Goal: Task Accomplishment & Management: Manage account settings

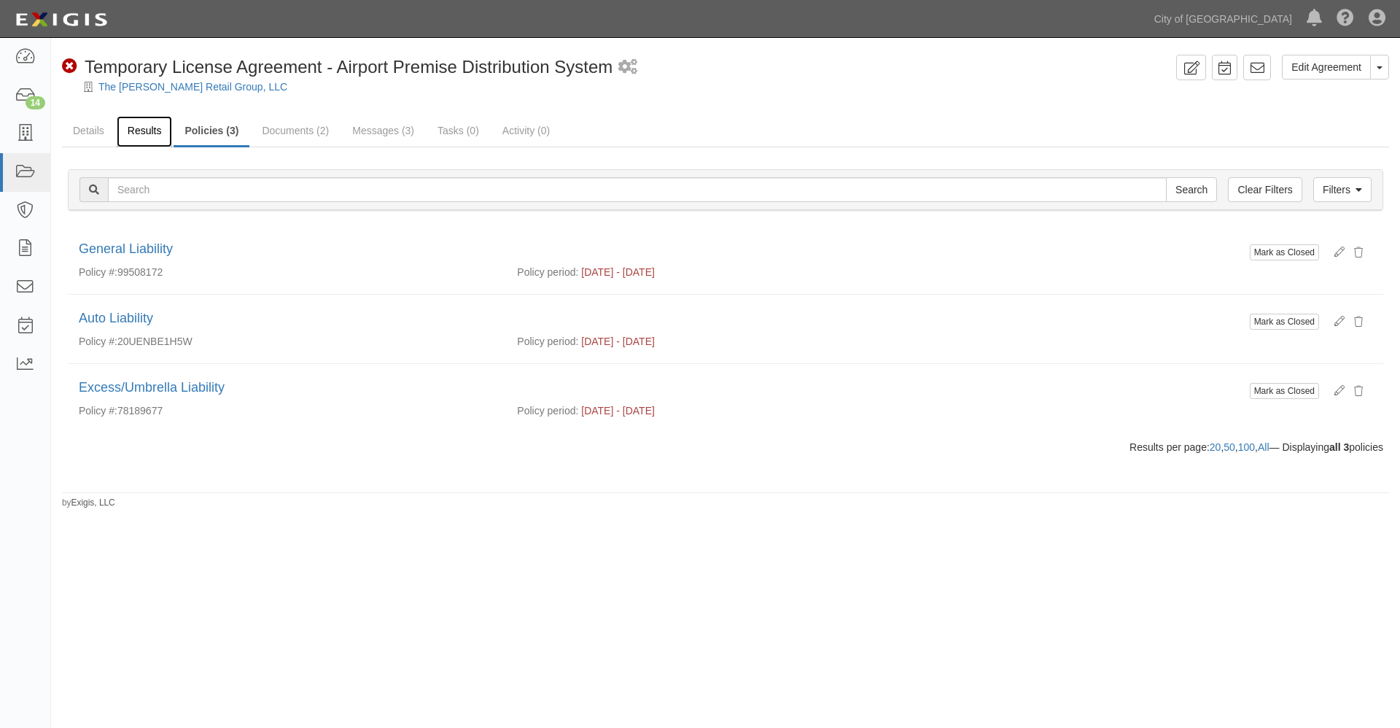
click at [142, 128] on link "Results" at bounding box center [145, 131] width 56 height 31
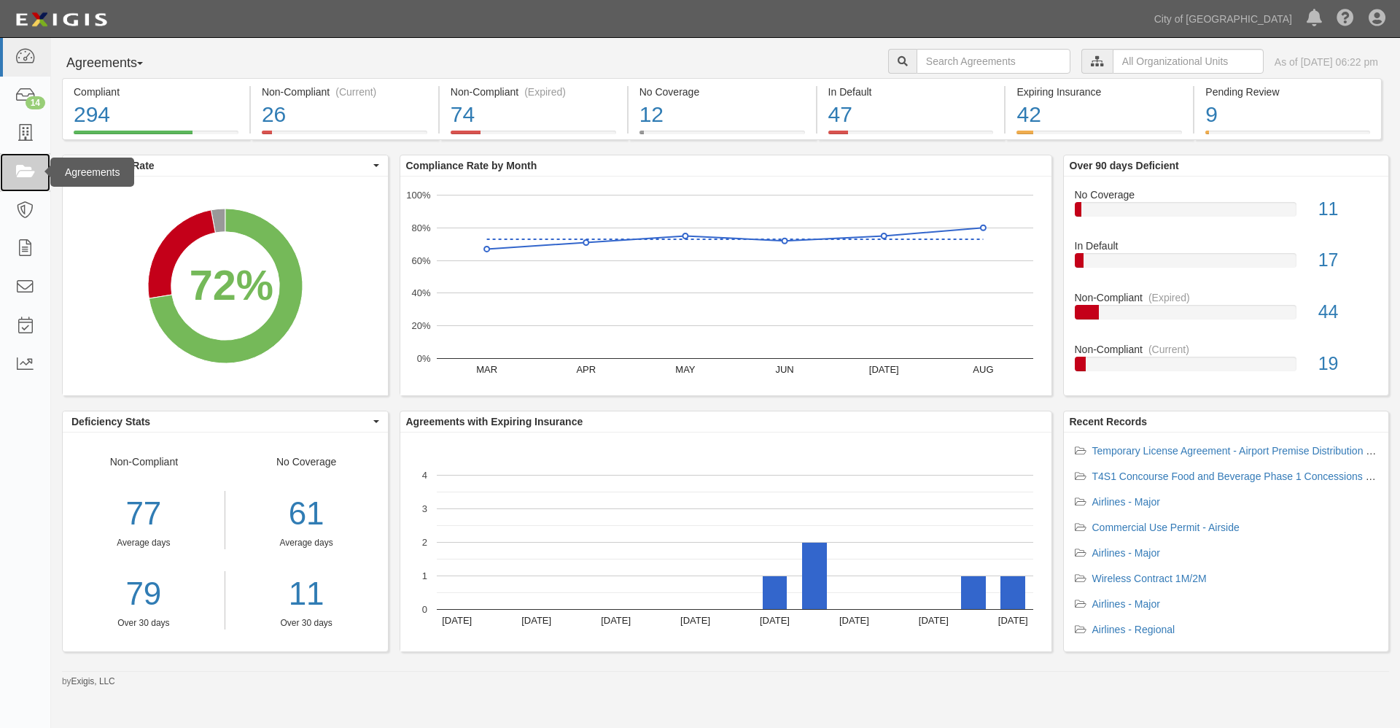
click at [31, 169] on icon at bounding box center [25, 172] width 20 height 17
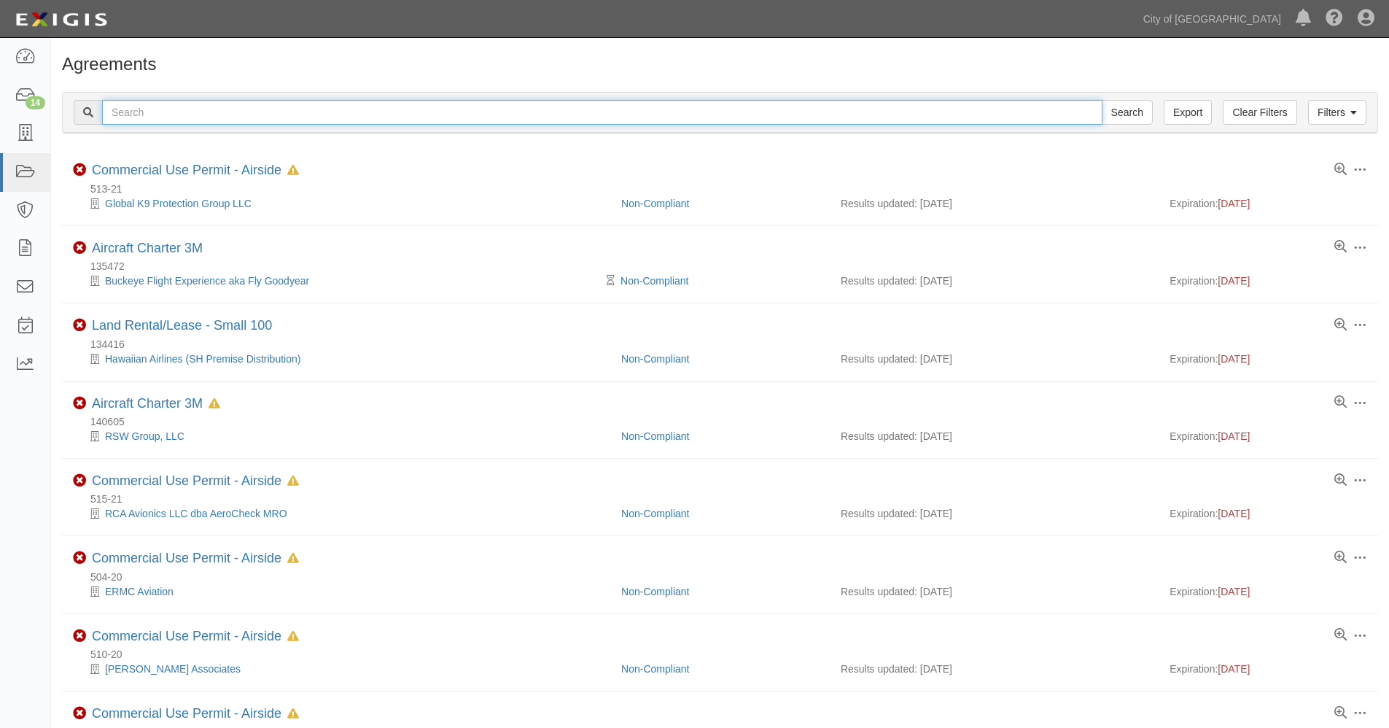
drag, startPoint x: 257, startPoint y: 111, endPoint x: 236, endPoint y: 98, distance: 24.9
click at [257, 111] on input "text" at bounding box center [602, 112] width 1001 height 25
type input "146163"
click at [1102, 100] on input "Search" at bounding box center [1127, 112] width 51 height 25
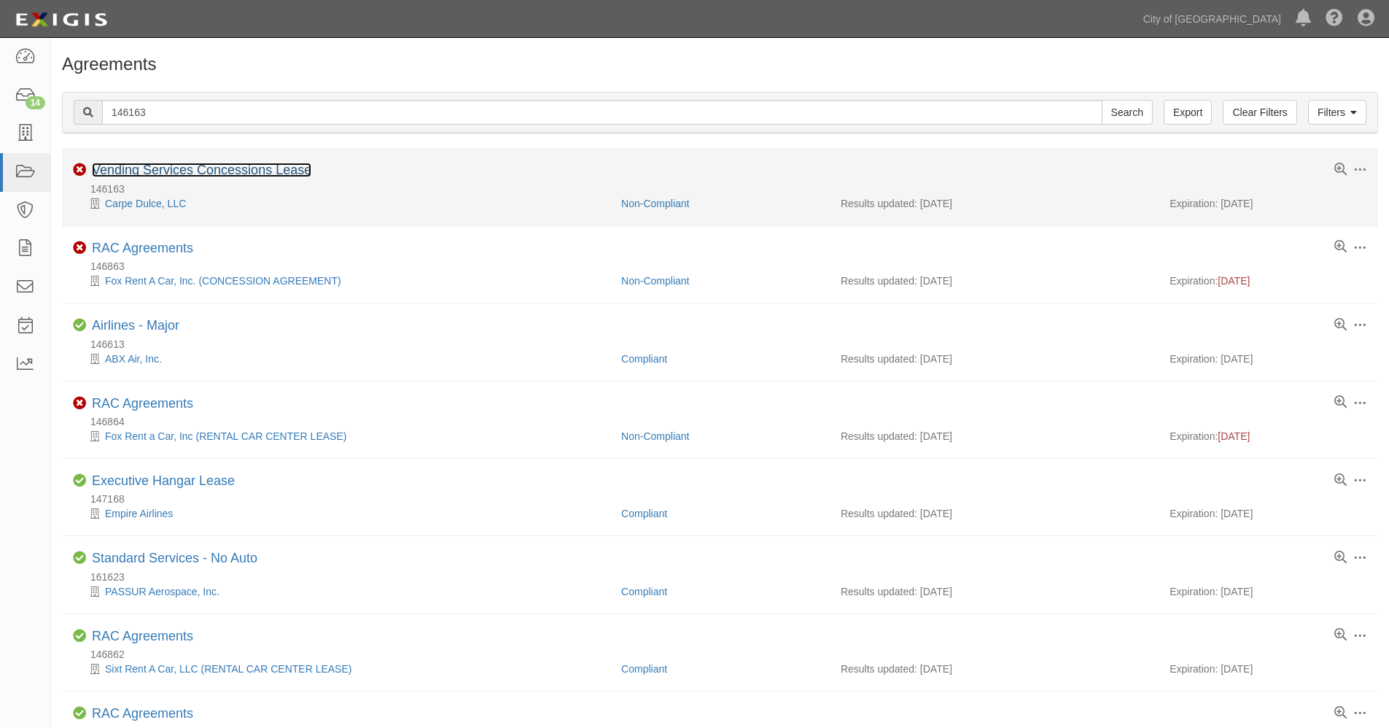
click at [203, 169] on link "Vending Services Concessions Lease" at bounding box center [202, 170] width 220 height 15
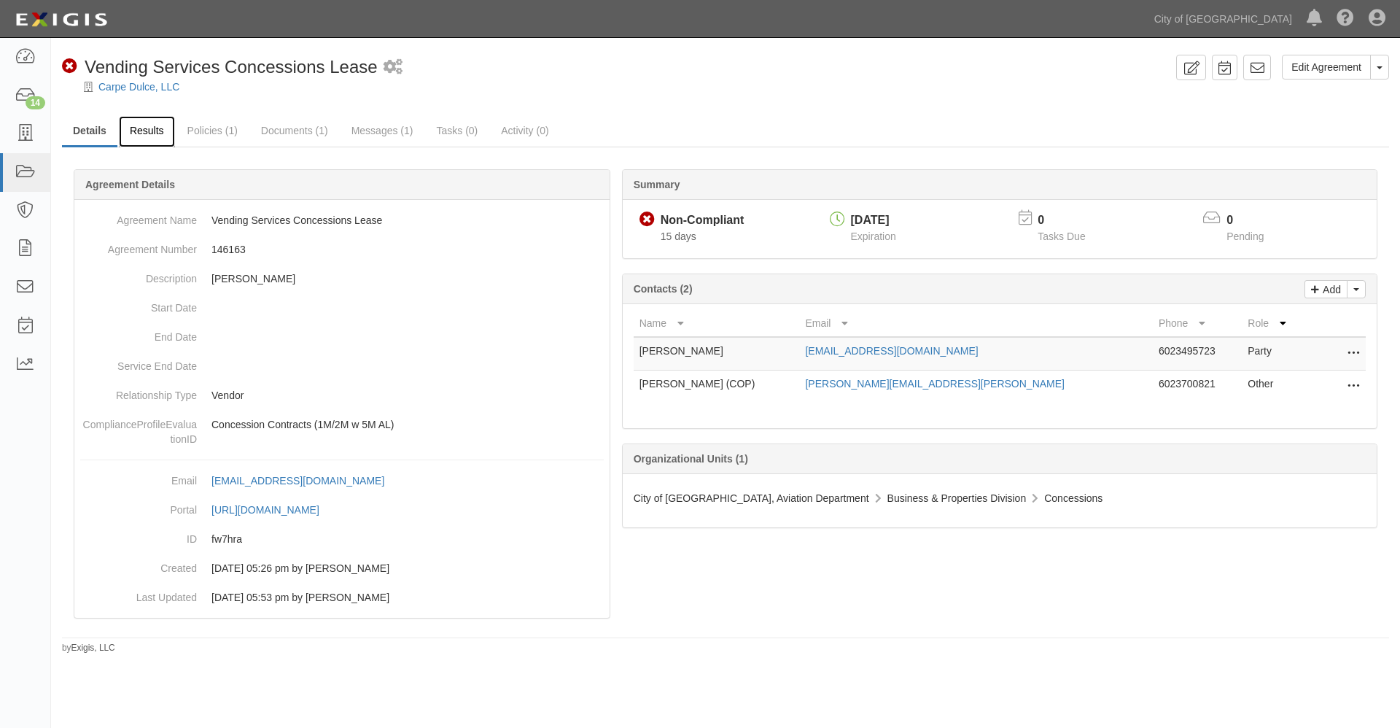
click at [142, 125] on link "Results" at bounding box center [147, 131] width 56 height 31
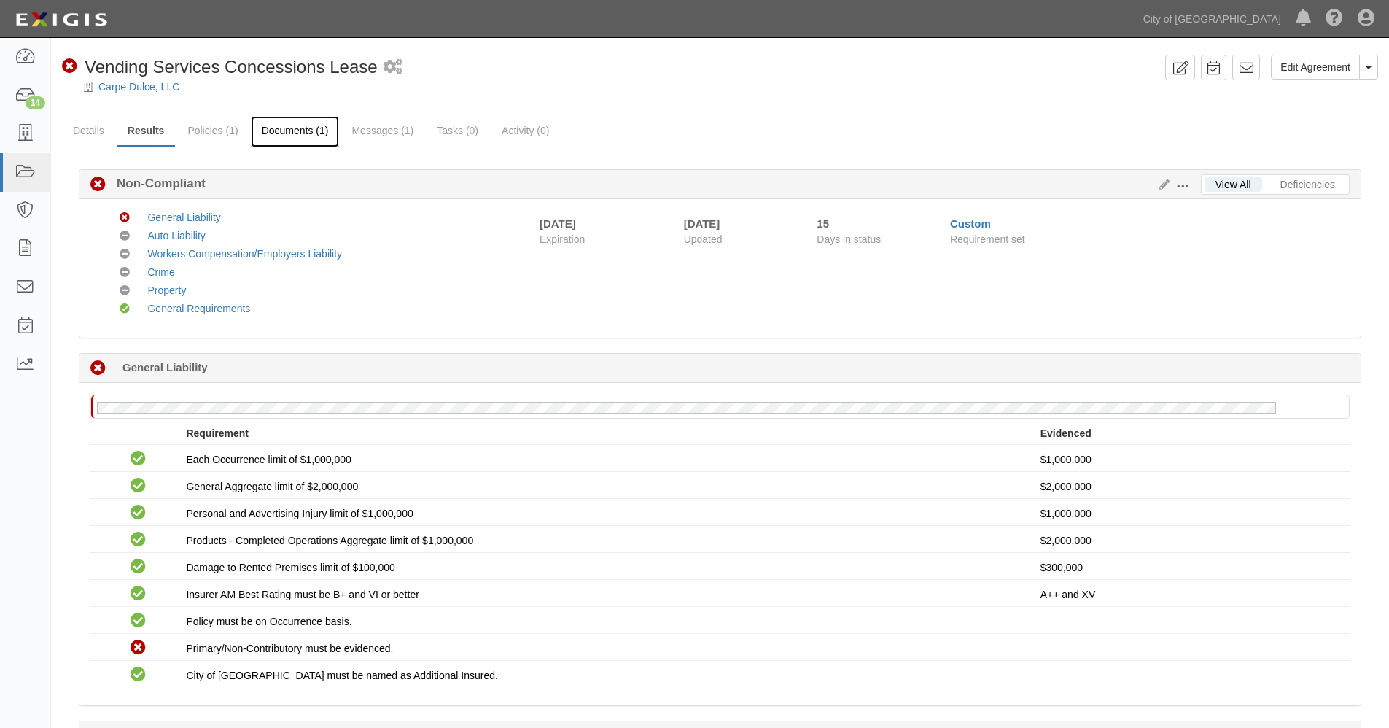
click at [297, 132] on link "Documents (1)" at bounding box center [295, 131] width 89 height 31
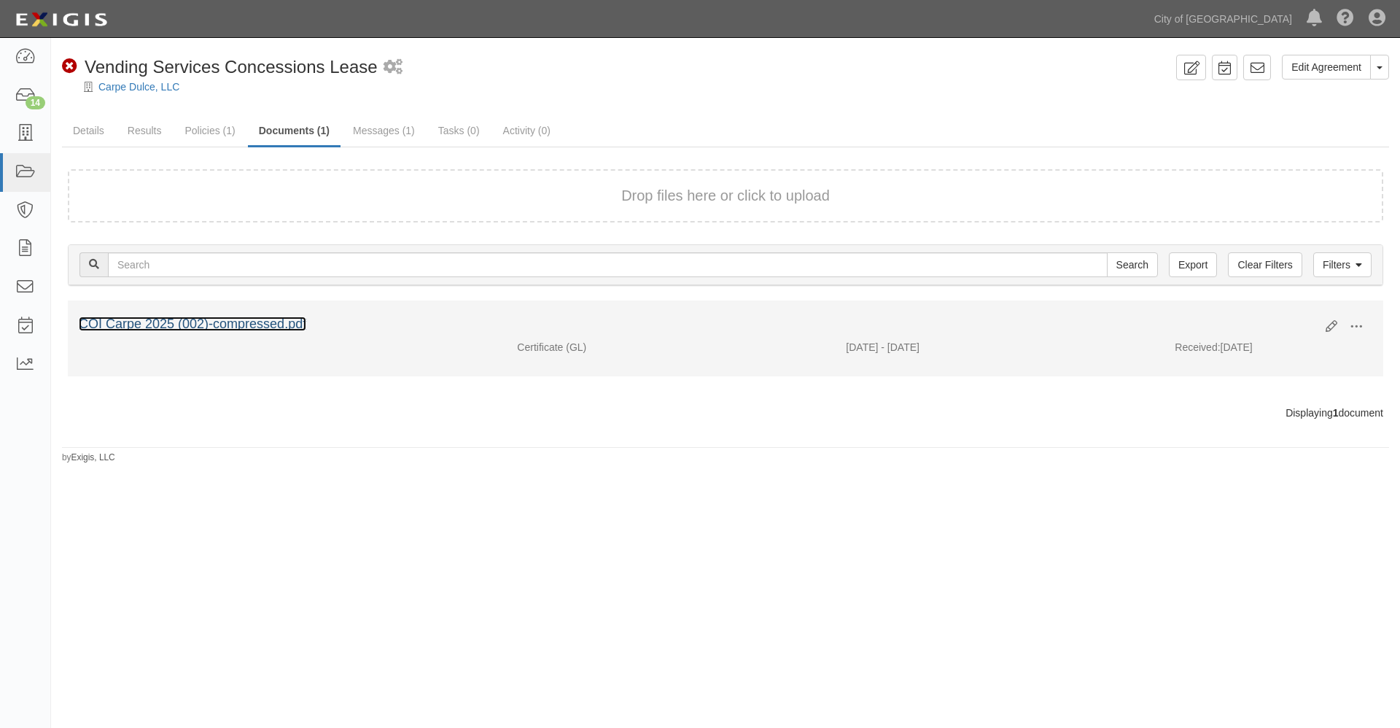
click at [273, 327] on link "COI Carpe 2025 (002)-compressed.pdf" at bounding box center [193, 324] width 228 height 15
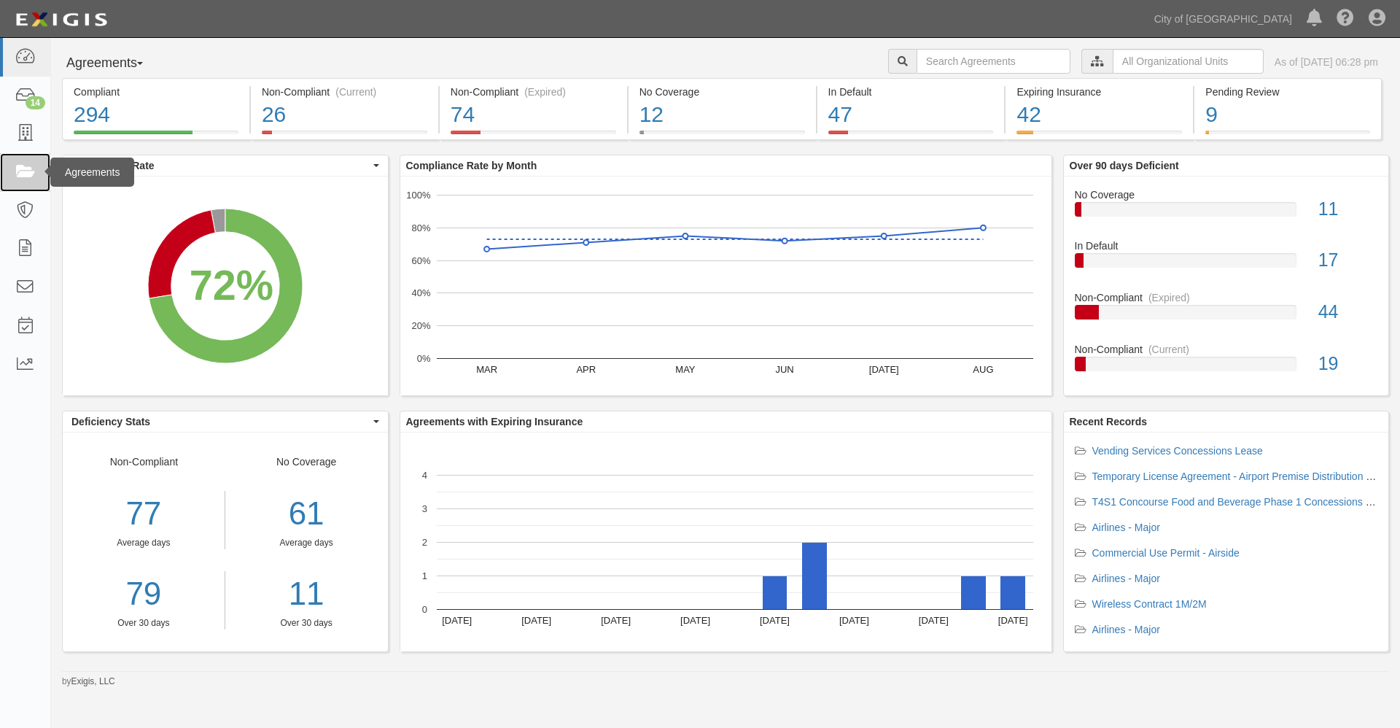
click at [28, 172] on icon at bounding box center [25, 172] width 20 height 17
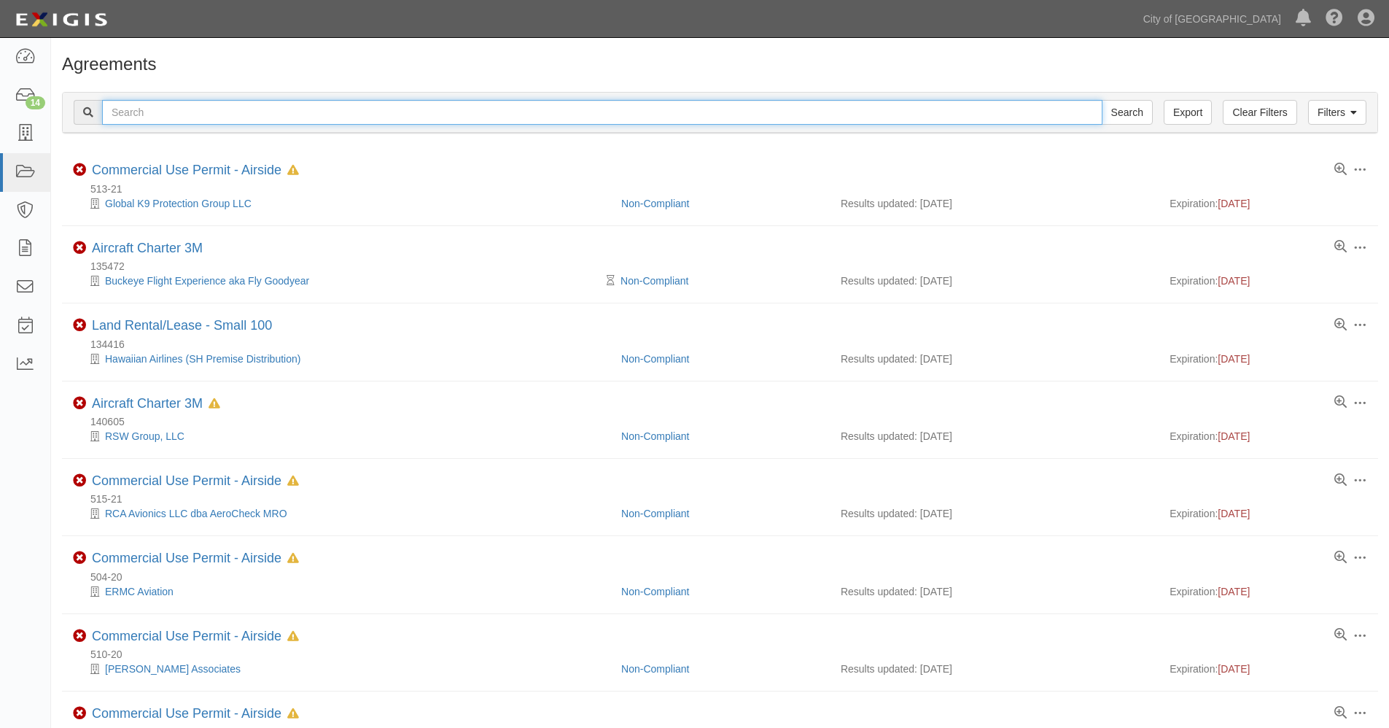
click at [168, 106] on input "text" at bounding box center [602, 112] width 1001 height 25
type input "162096"
click at [1102, 100] on input "Search" at bounding box center [1127, 112] width 51 height 25
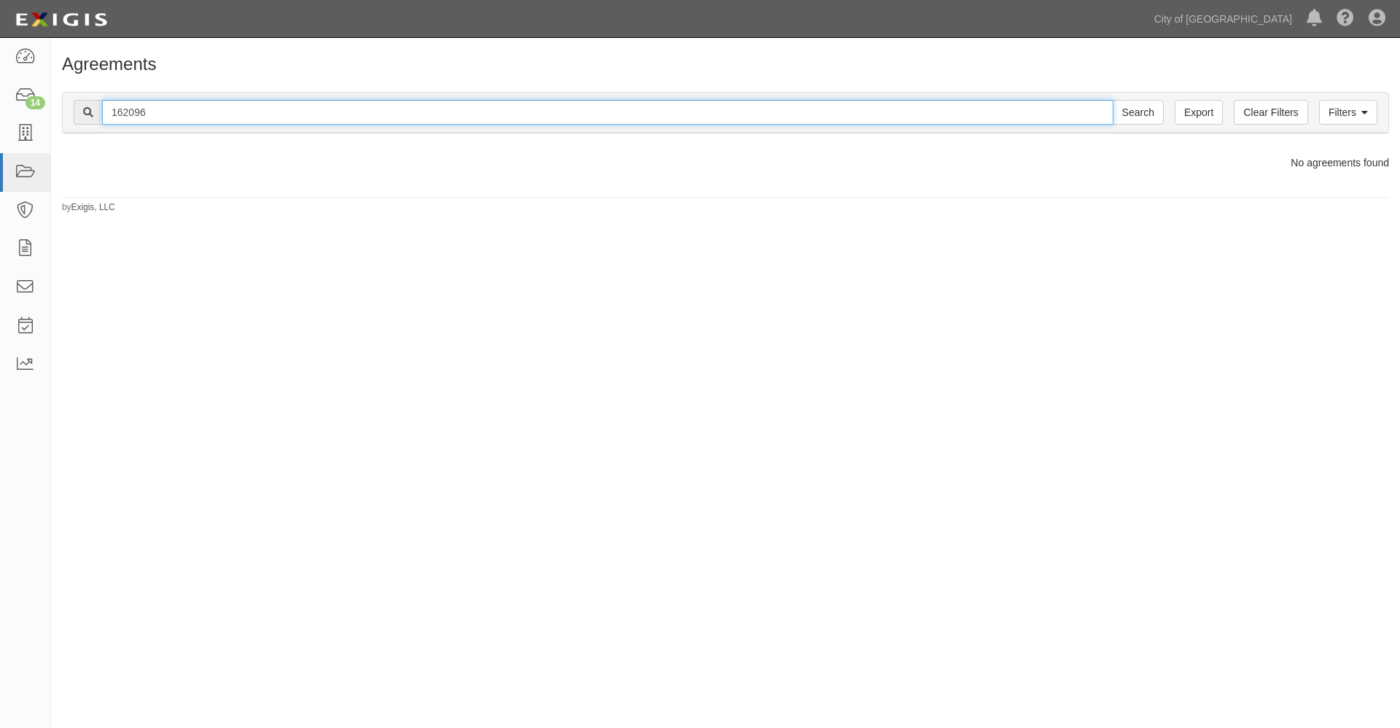
drag, startPoint x: 127, startPoint y: 112, endPoint x: 158, endPoint y: 110, distance: 31.4
click at [158, 110] on input "162096" at bounding box center [608, 112] width 1012 height 25
type input "162433"
click at [1113, 100] on input "Search" at bounding box center [1138, 112] width 51 height 25
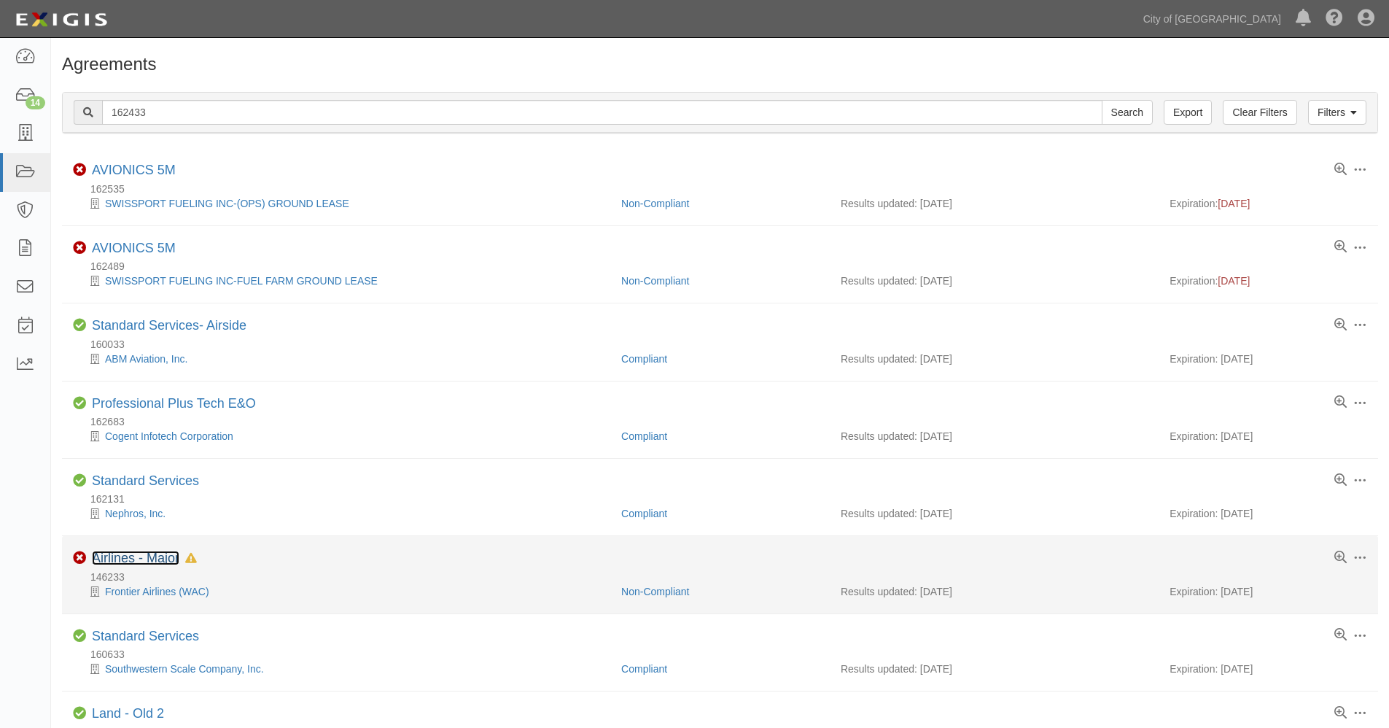
click at [128, 558] on link "Airlines - Major" at bounding box center [136, 558] width 88 height 15
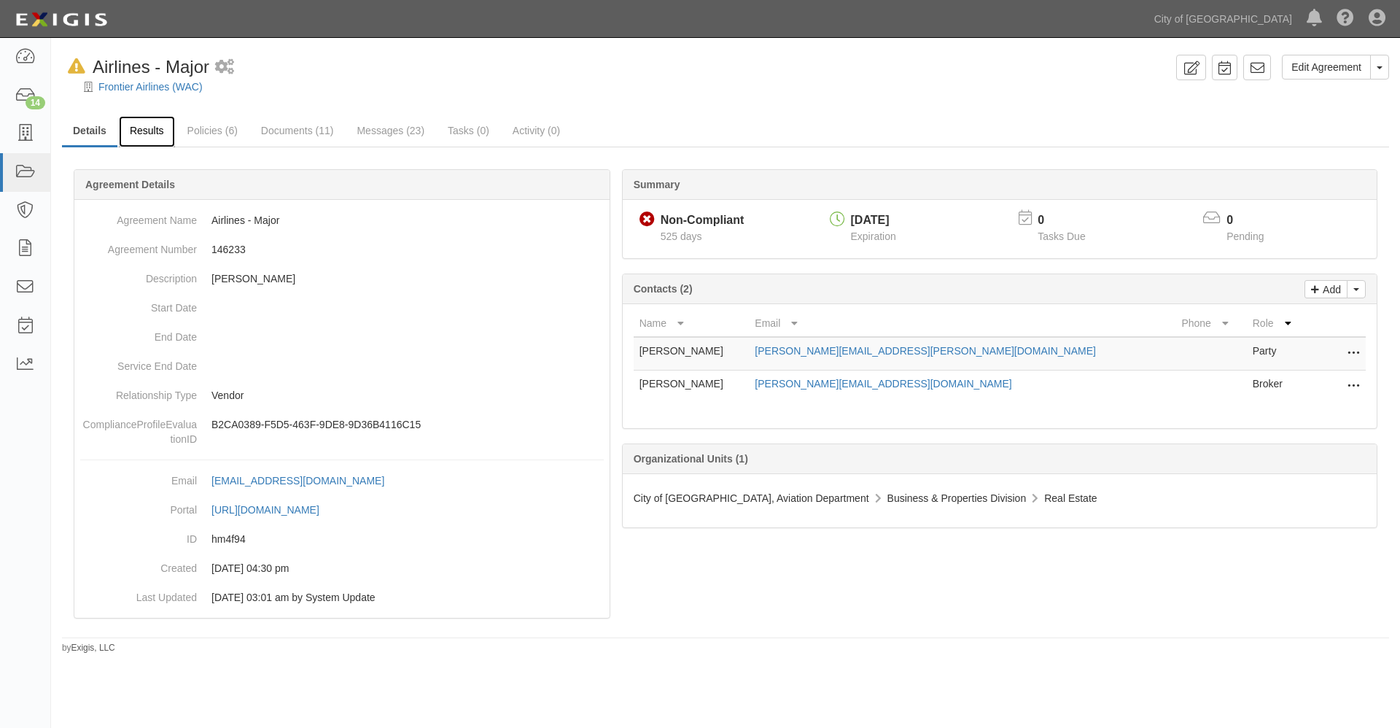
click at [149, 131] on link "Results" at bounding box center [147, 131] width 56 height 31
click at [24, 169] on icon at bounding box center [25, 172] width 20 height 17
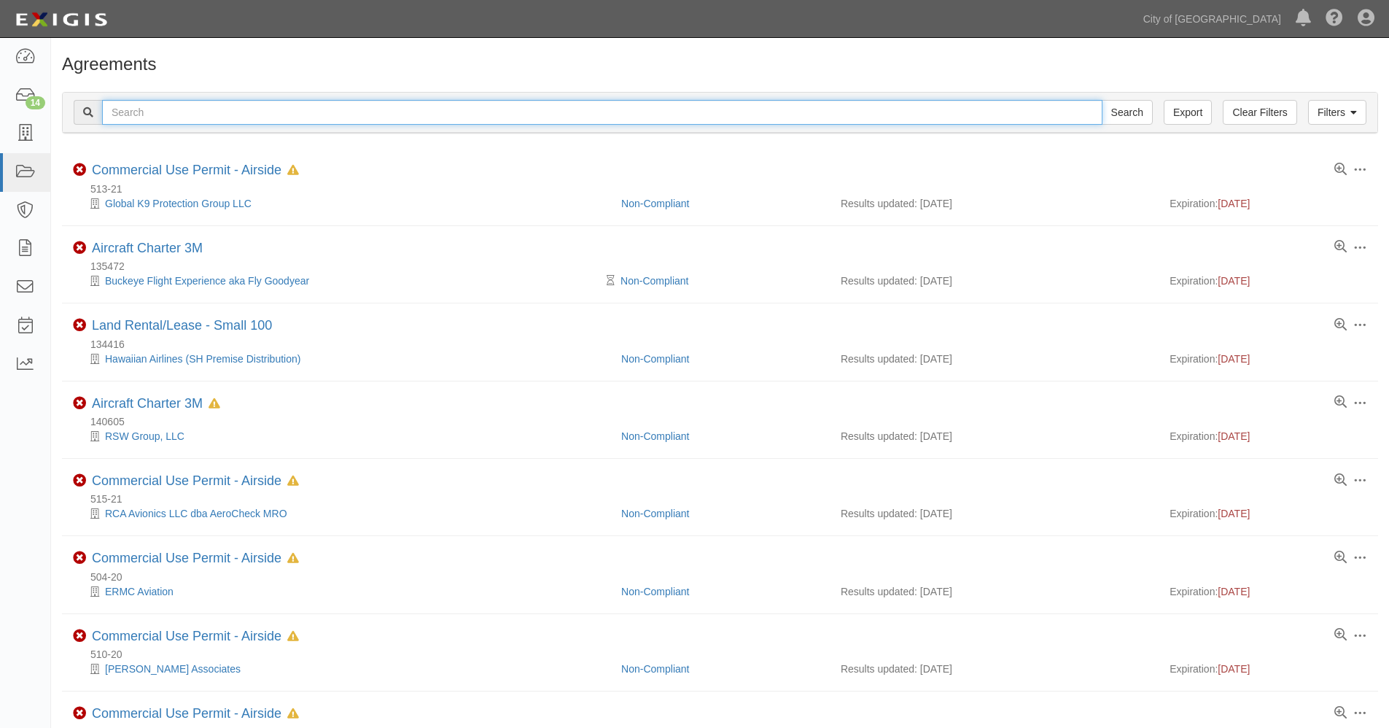
click at [160, 112] on input "text" at bounding box center [602, 112] width 1001 height 25
type input "frontier"
click at [1102, 100] on input "Search" at bounding box center [1127, 112] width 51 height 25
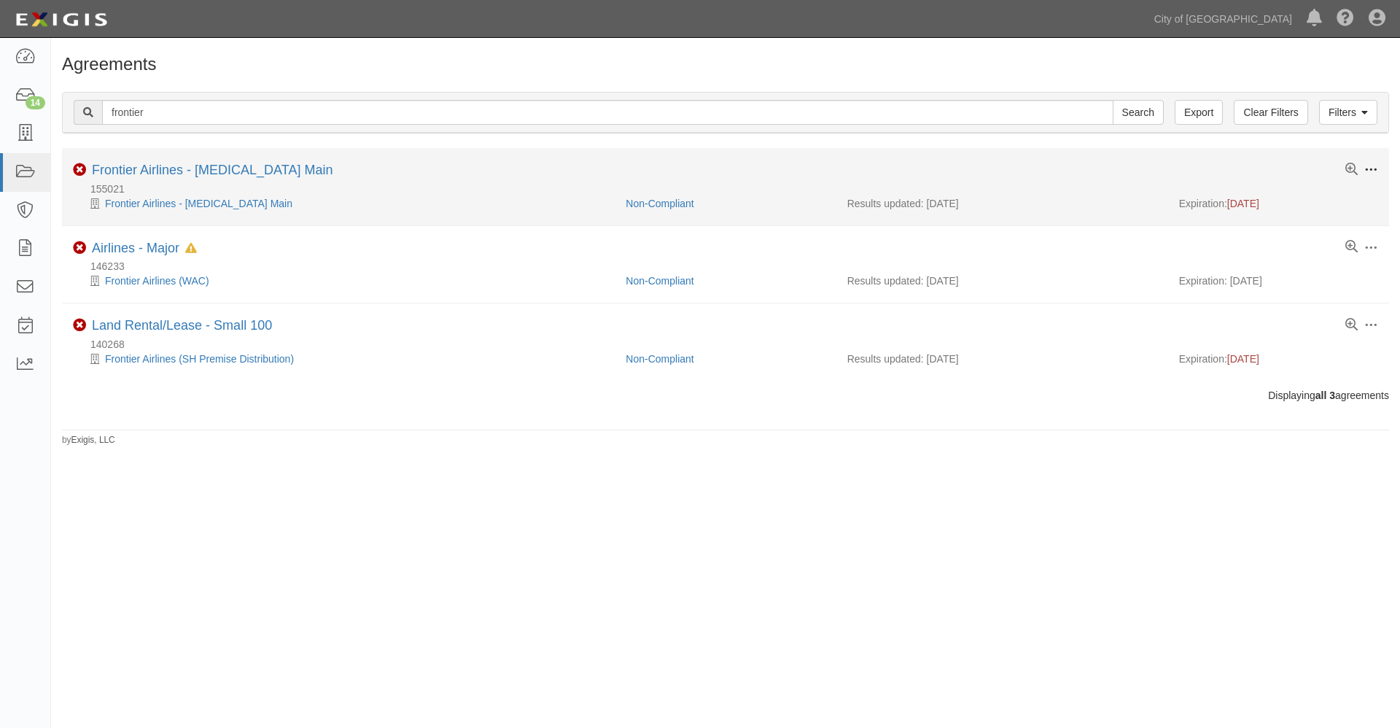
click at [1372, 168] on span at bounding box center [1371, 169] width 13 height 13
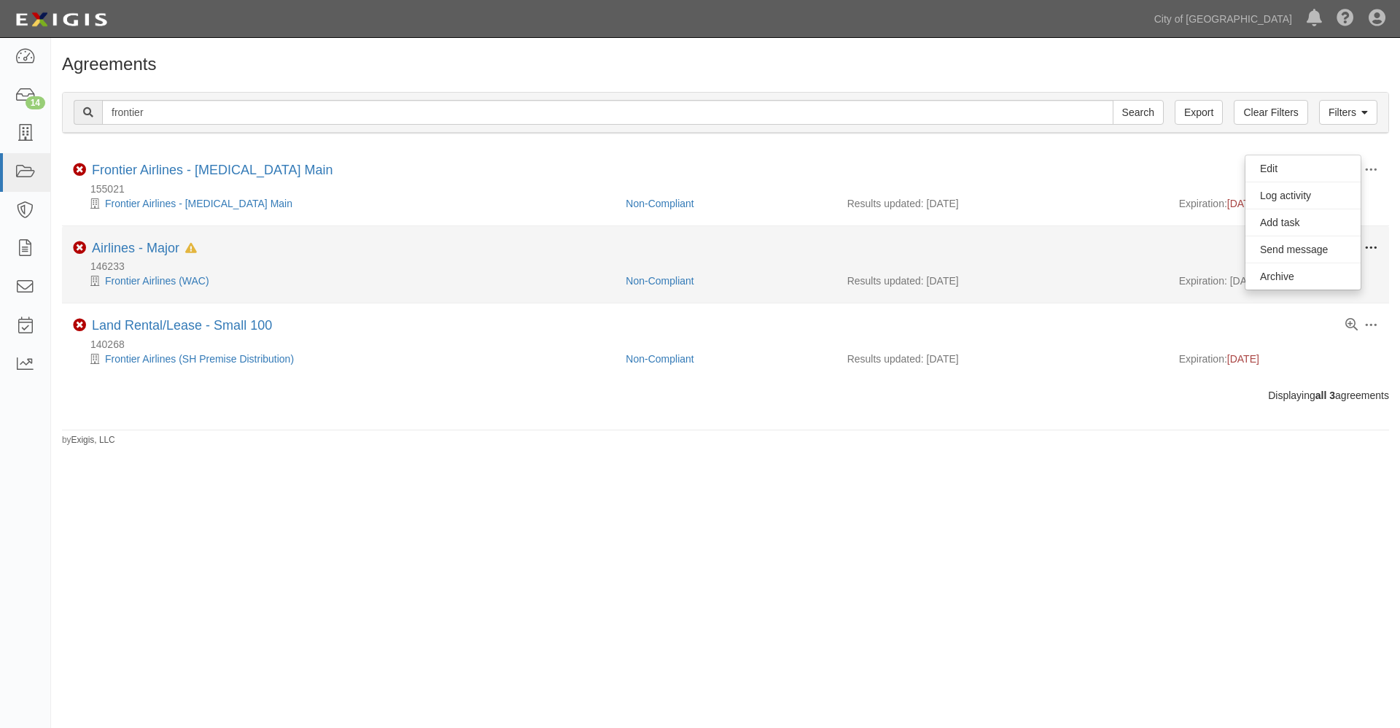
click at [1370, 247] on span at bounding box center [1371, 247] width 13 height 13
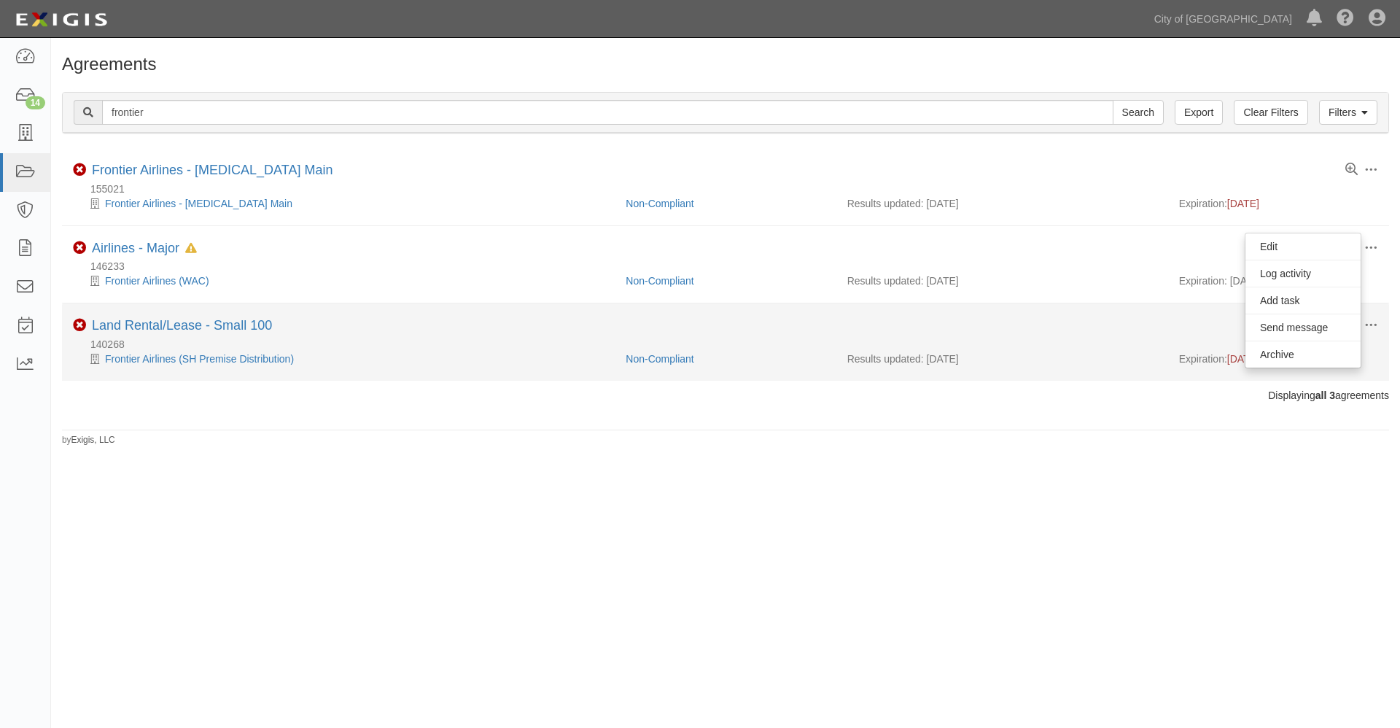
click at [1113, 364] on div "Results updated: 06/01/2025" at bounding box center [1002, 359] width 310 height 15
click at [1374, 324] on span at bounding box center [1371, 325] width 13 height 13
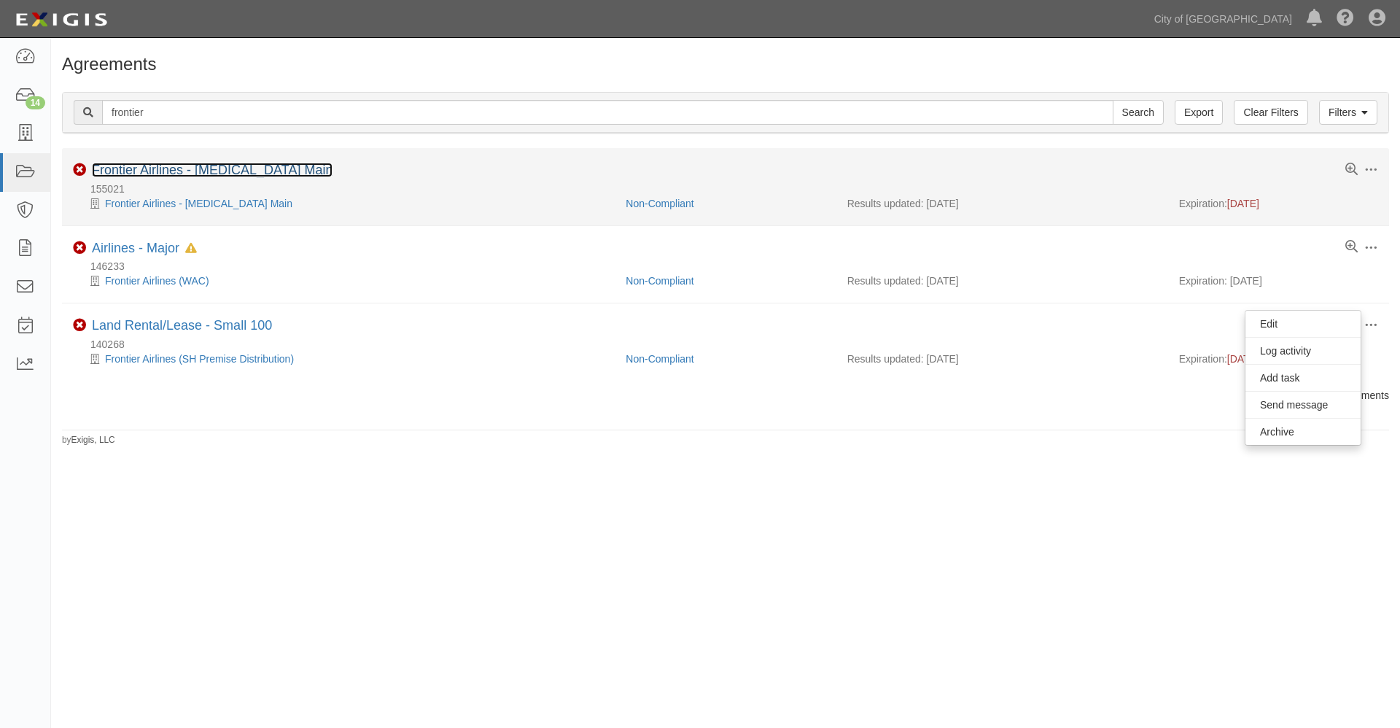
click at [168, 172] on link "Frontier Airlines - T3 Main" at bounding box center [212, 170] width 241 height 15
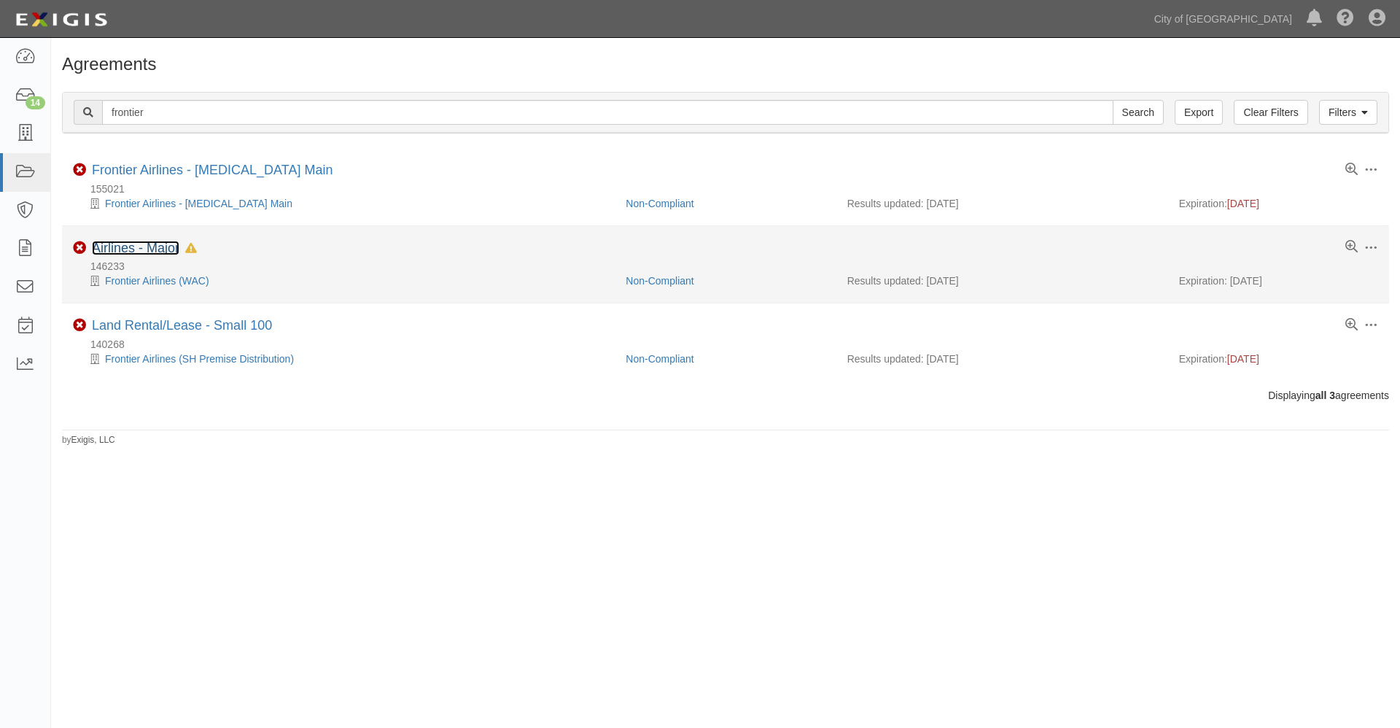
click at [150, 251] on link "Airlines - Major" at bounding box center [136, 248] width 88 height 15
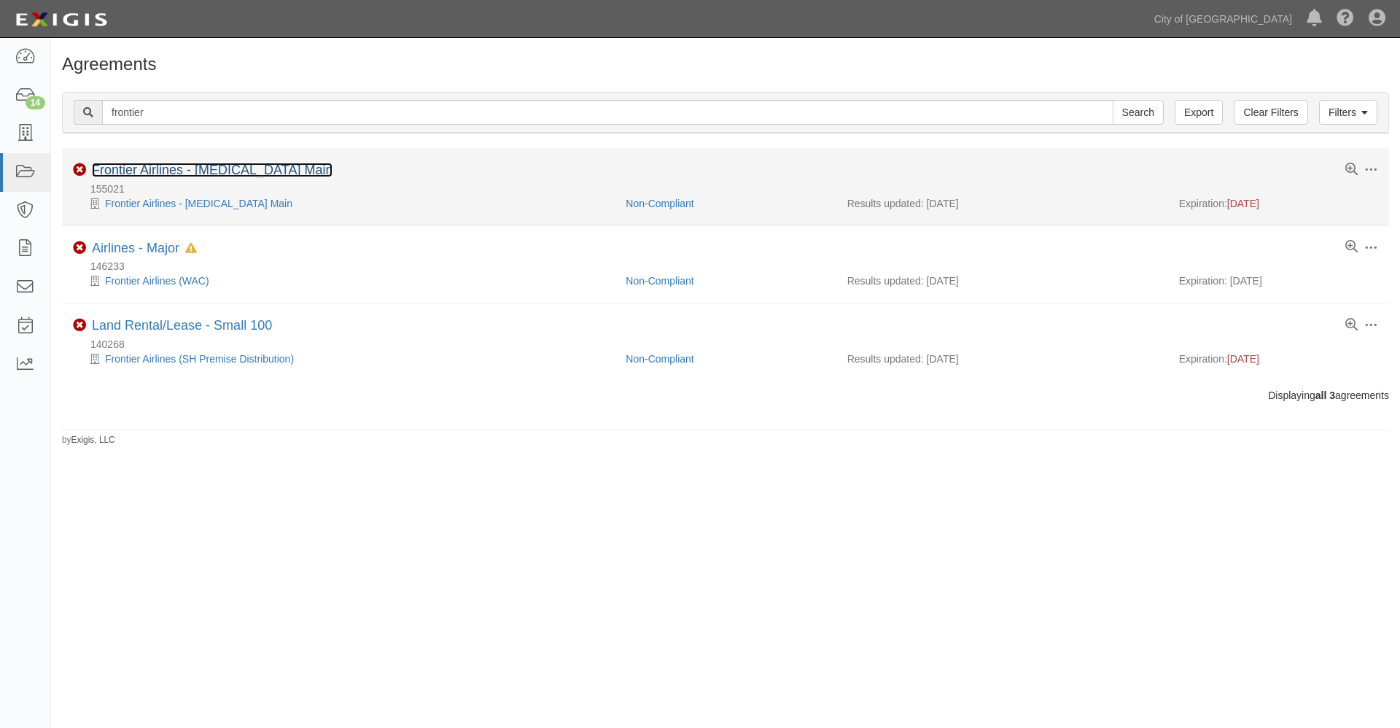
click at [142, 169] on link "Frontier Airlines - [MEDICAL_DATA] Main" at bounding box center [212, 170] width 241 height 15
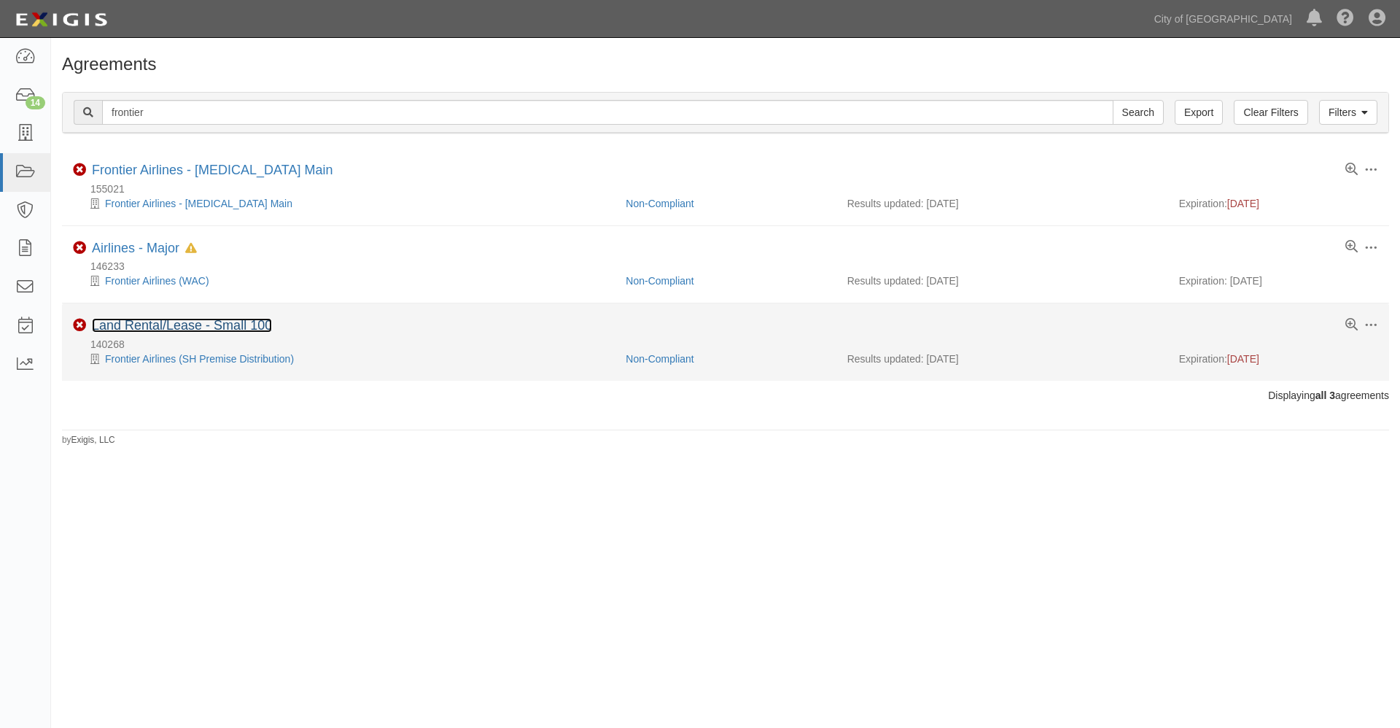
click at [166, 327] on link "Land Rental/Lease - Small 100" at bounding box center [182, 325] width 180 height 15
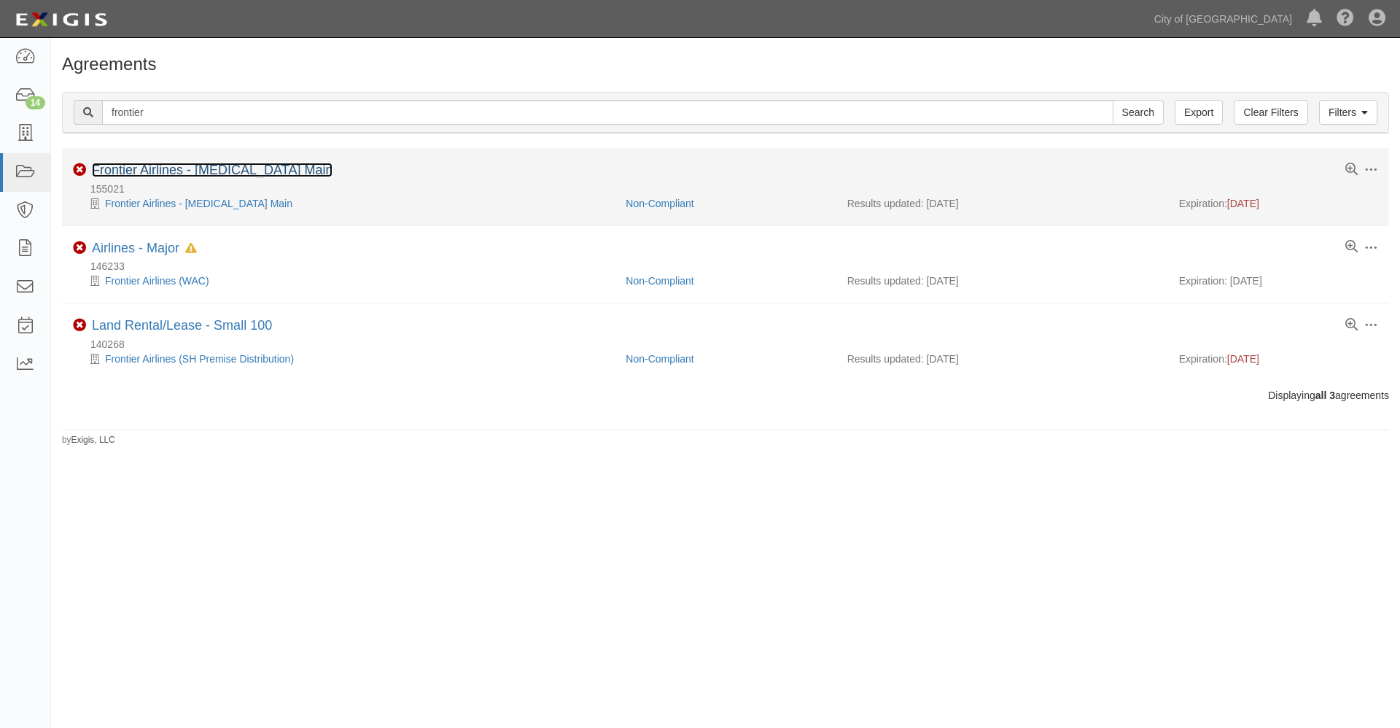
click at [167, 171] on link "Frontier Airlines - T3 Main" at bounding box center [212, 170] width 241 height 15
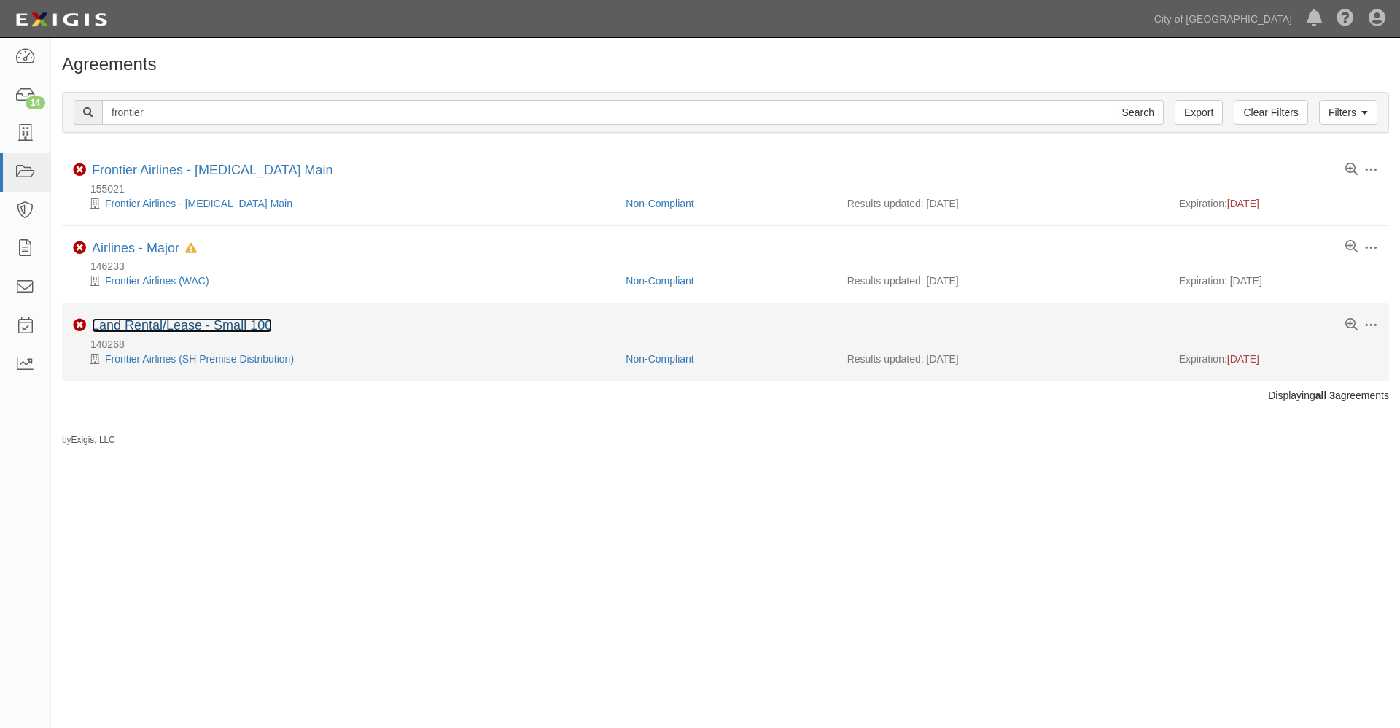
click at [150, 325] on link "Land Rental/Lease - Small 100" at bounding box center [182, 325] width 180 height 15
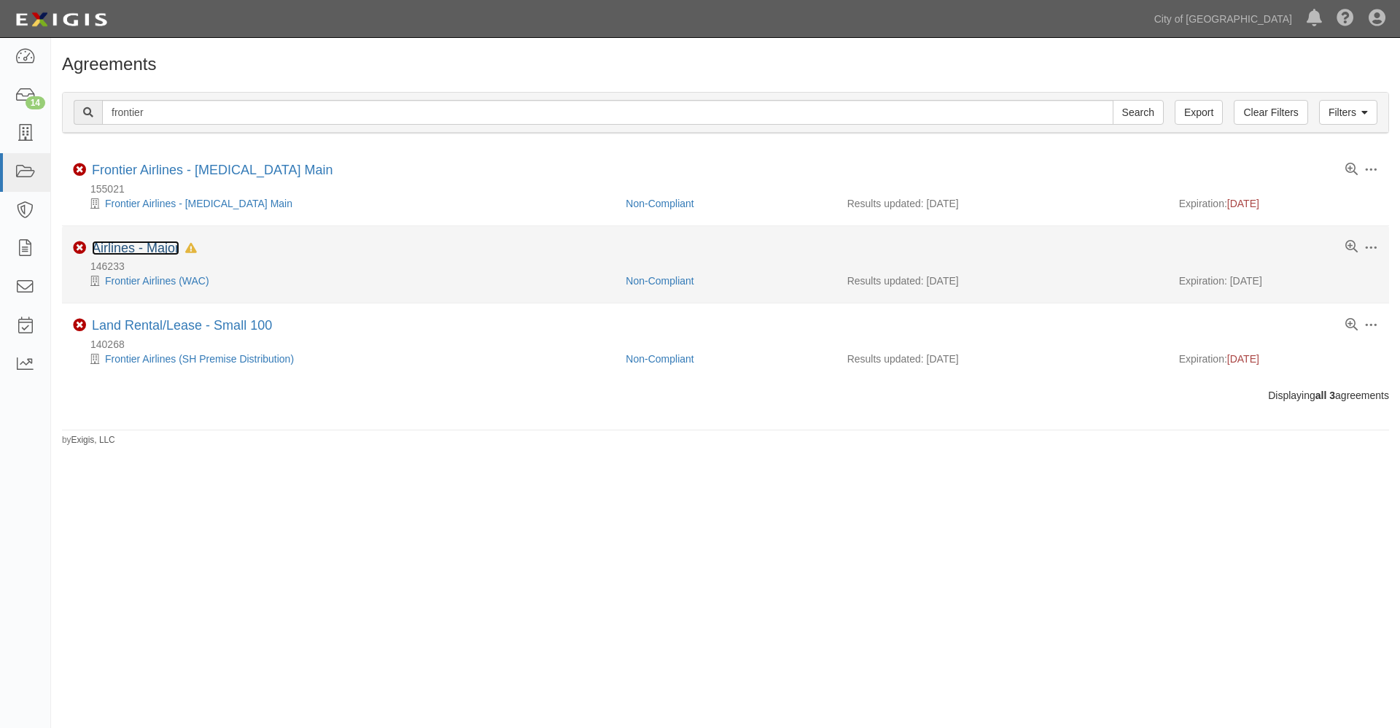
click at [155, 245] on link "Airlines - Major" at bounding box center [136, 248] width 88 height 15
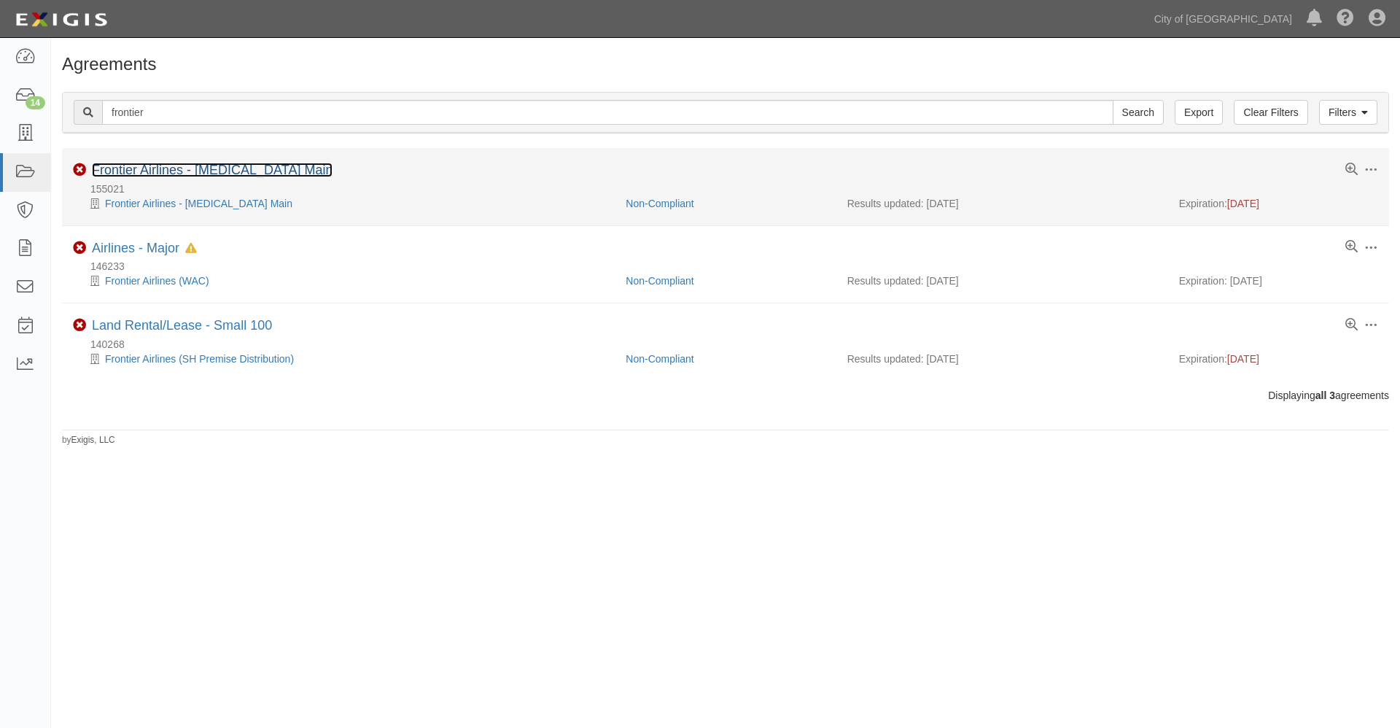
click at [219, 171] on link "Frontier Airlines - T3 Main" at bounding box center [212, 170] width 241 height 15
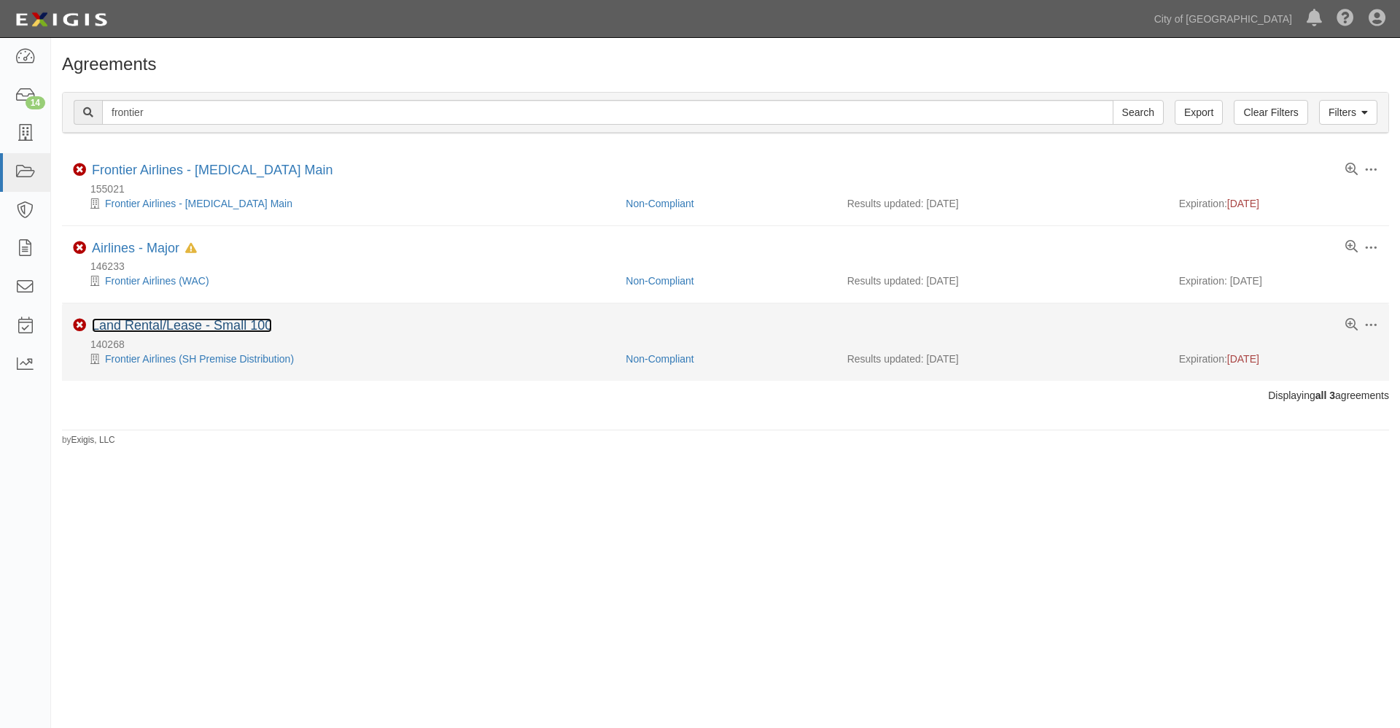
click at [192, 327] on link "Land Rental/Lease - Small 100" at bounding box center [182, 325] width 180 height 15
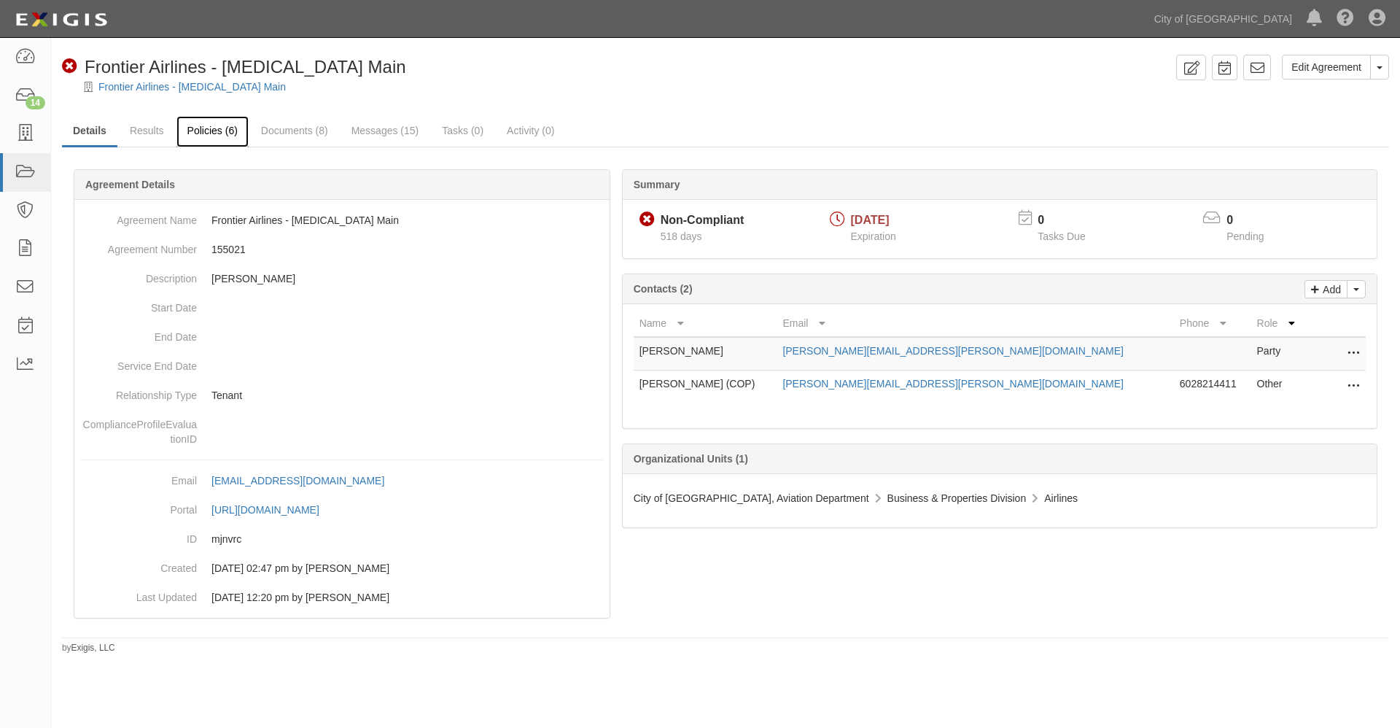
click at [209, 130] on link "Policies (6)" at bounding box center [212, 131] width 72 height 31
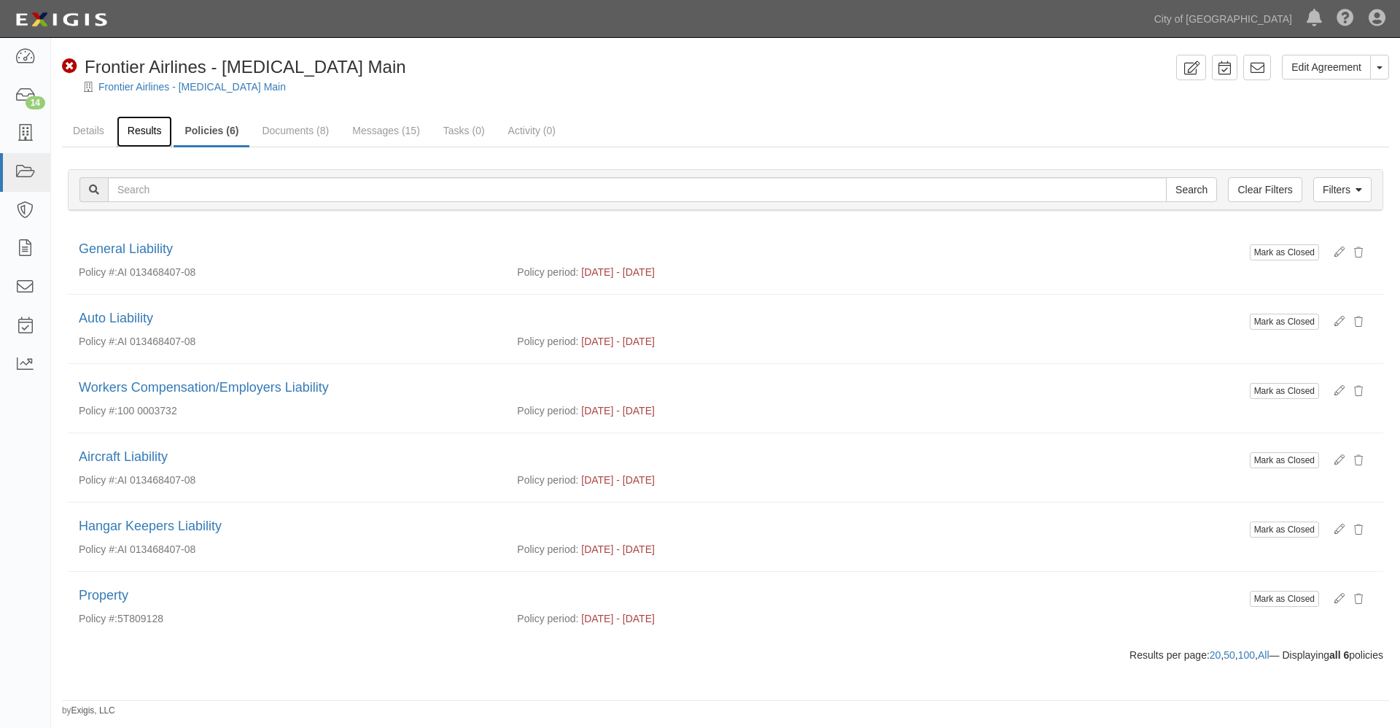
click at [141, 133] on link "Results" at bounding box center [145, 131] width 56 height 31
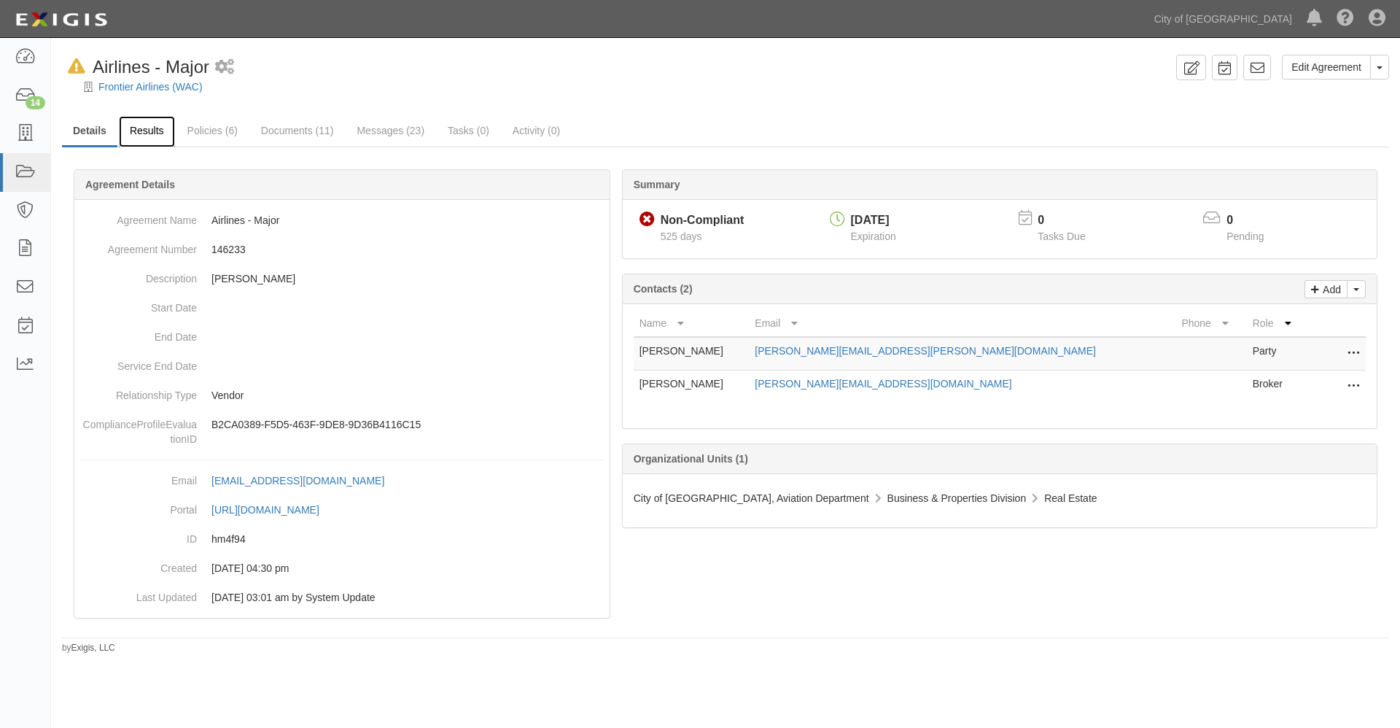
click at [141, 129] on link "Results" at bounding box center [147, 131] width 56 height 31
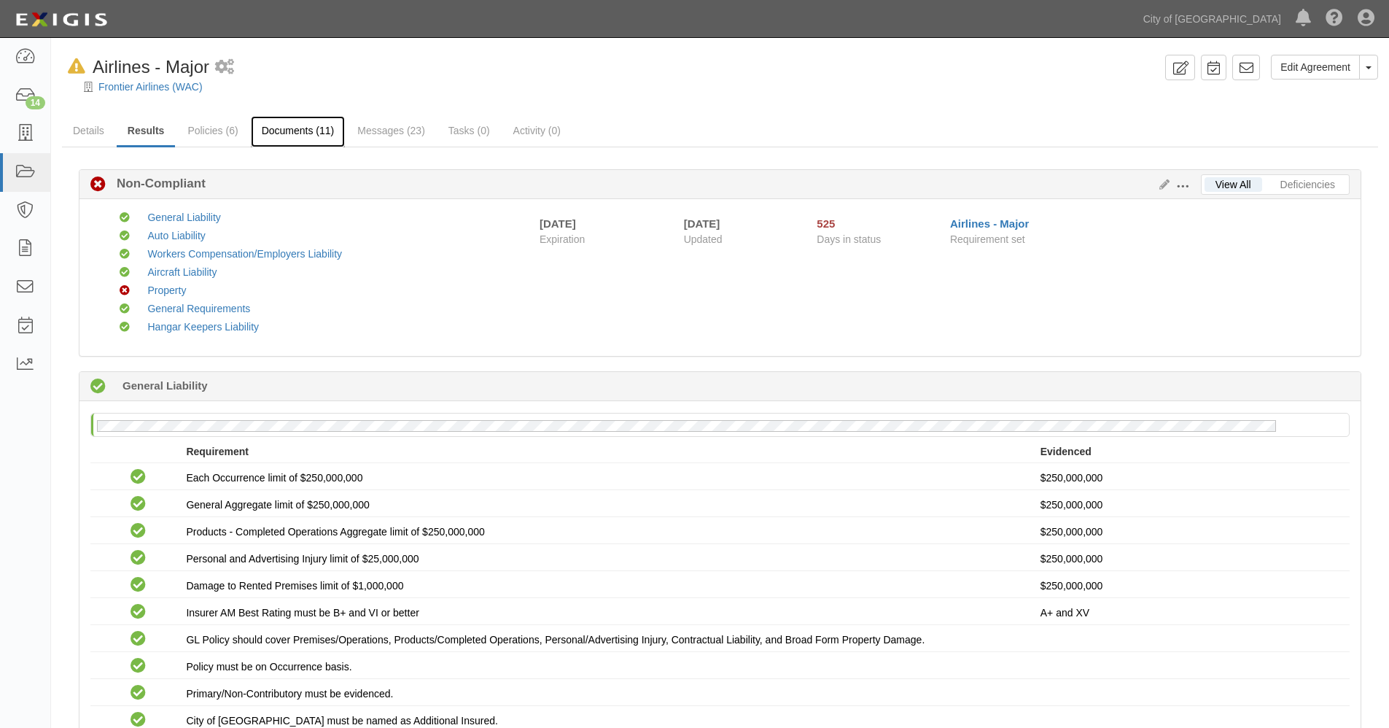
click at [299, 131] on link "Documents (11)" at bounding box center [298, 131] width 95 height 31
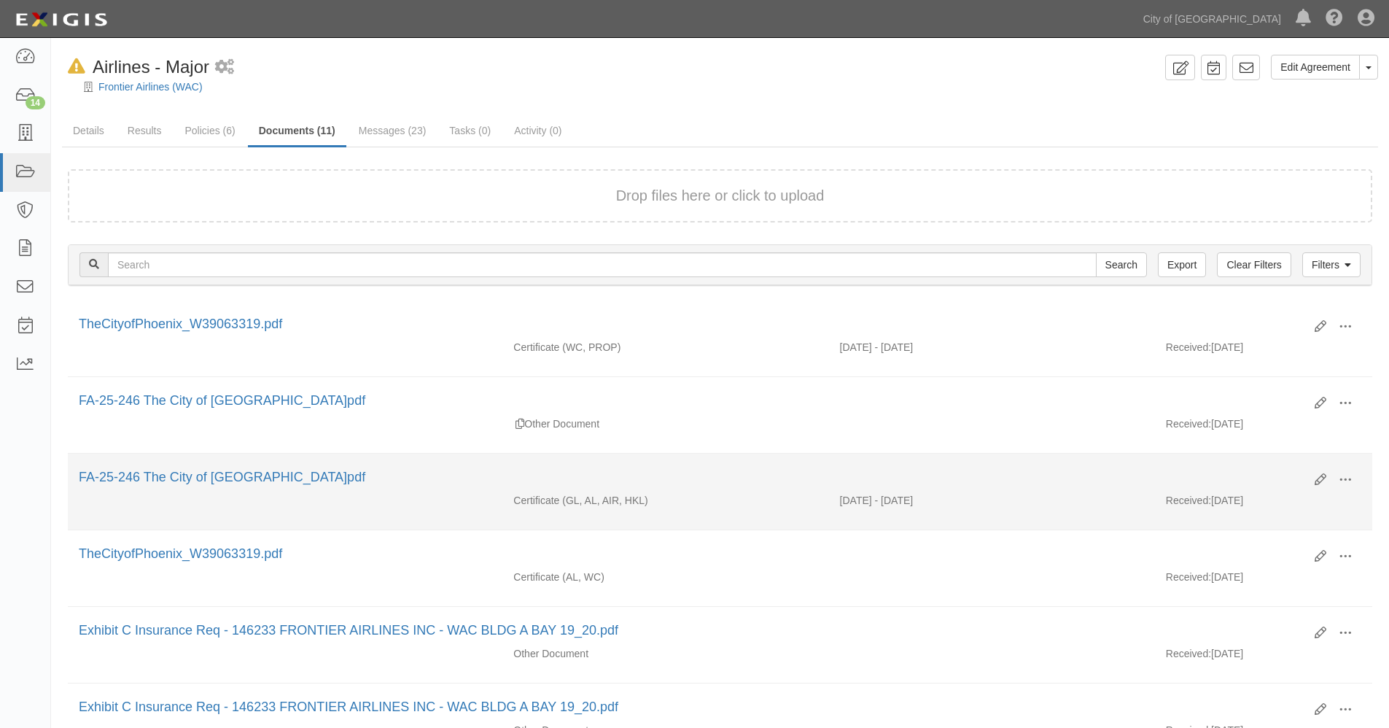
drag, startPoint x: 660, startPoint y: 501, endPoint x: 498, endPoint y: 494, distance: 162.0
click at [498, 494] on div "Certificate (GL, AL, AIR, HKL) [DATE] - [DATE] Received: [DATE]" at bounding box center [720, 504] width 1305 height 22
copy div "Certificate (GL, AL, AIR, HKL)"
click at [206, 473] on link "FA-25-246 The City of Phoenix.pdf" at bounding box center [222, 477] width 287 height 15
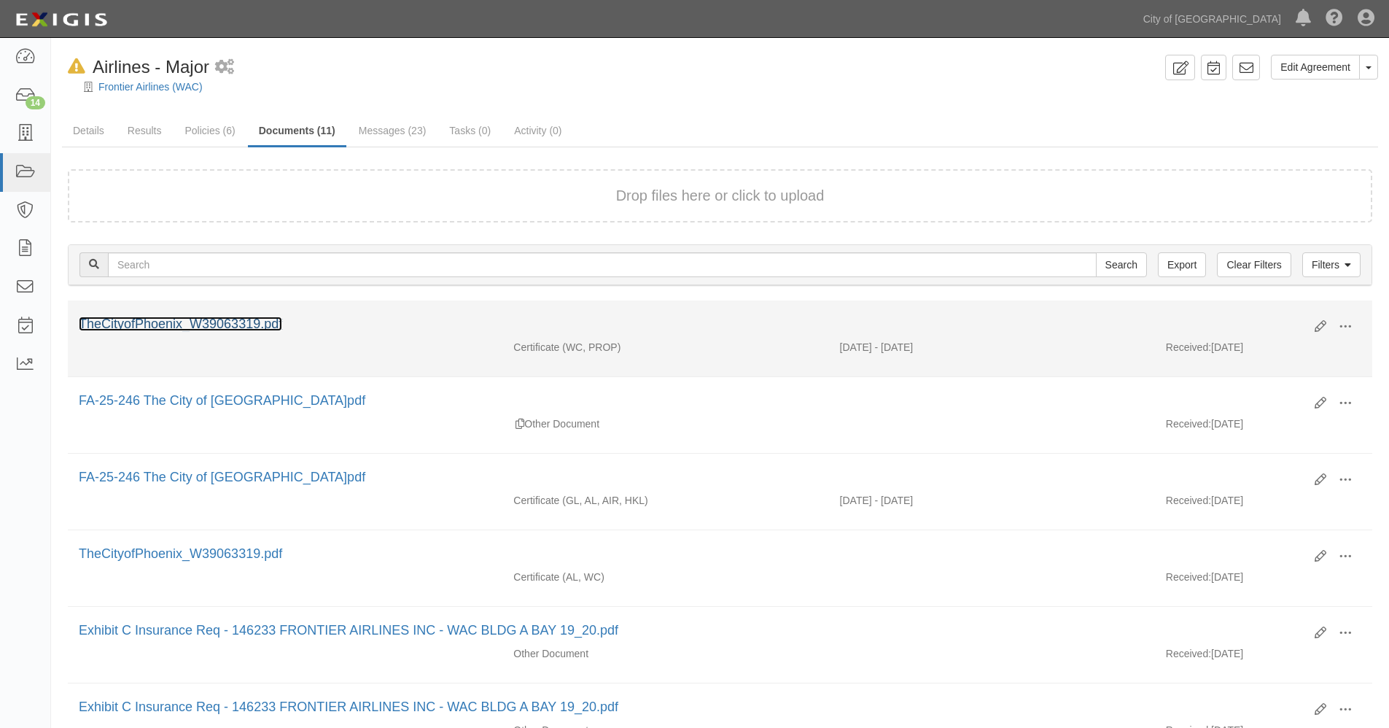
click at [219, 325] on link "TheCityofPhoenix_W39063319.pdf" at bounding box center [180, 324] width 203 height 15
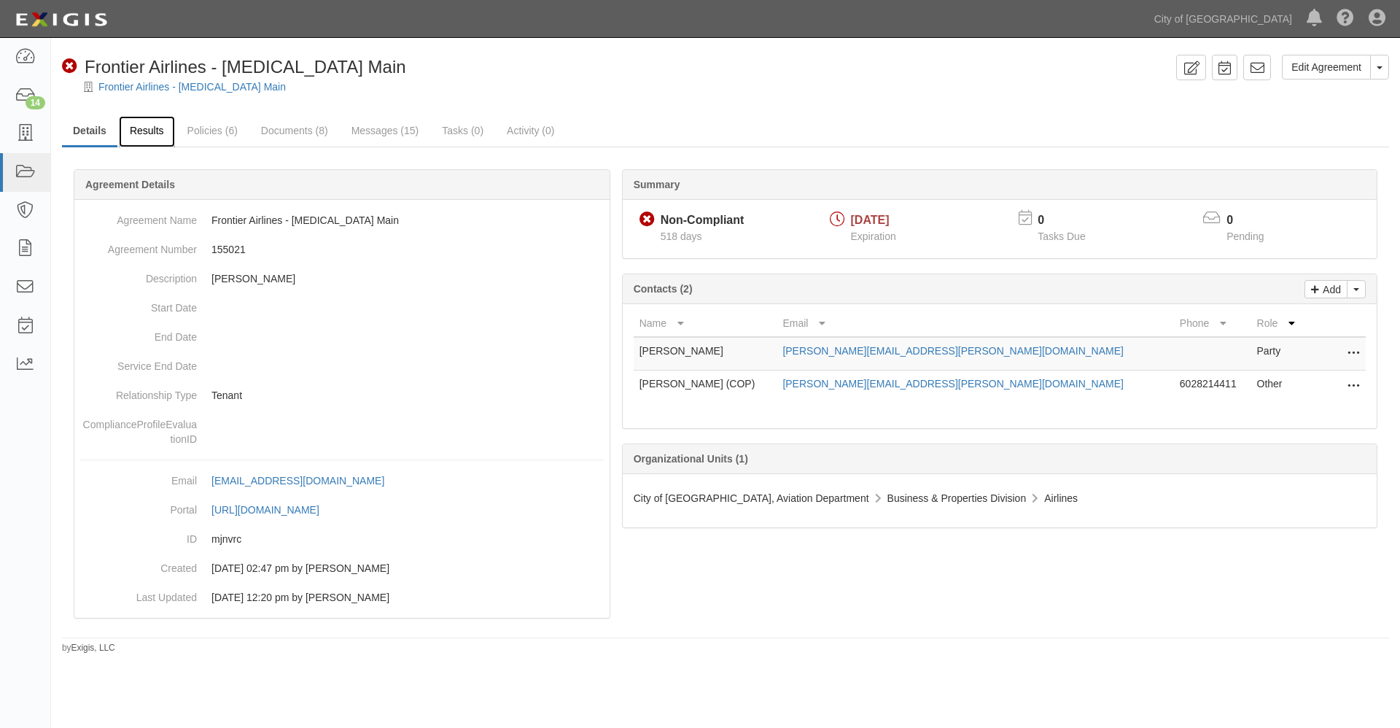
click at [151, 128] on link "Results" at bounding box center [147, 131] width 56 height 31
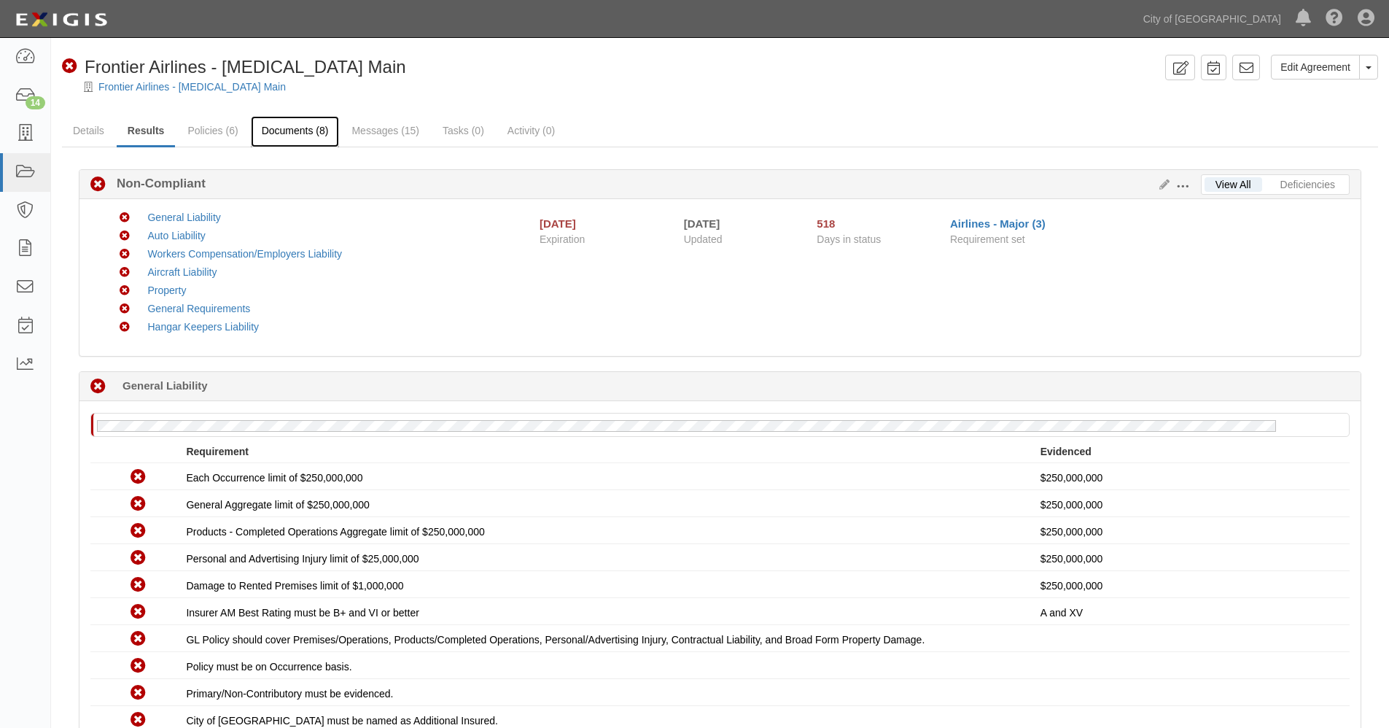
click at [305, 131] on link "Documents (8)" at bounding box center [295, 131] width 89 height 31
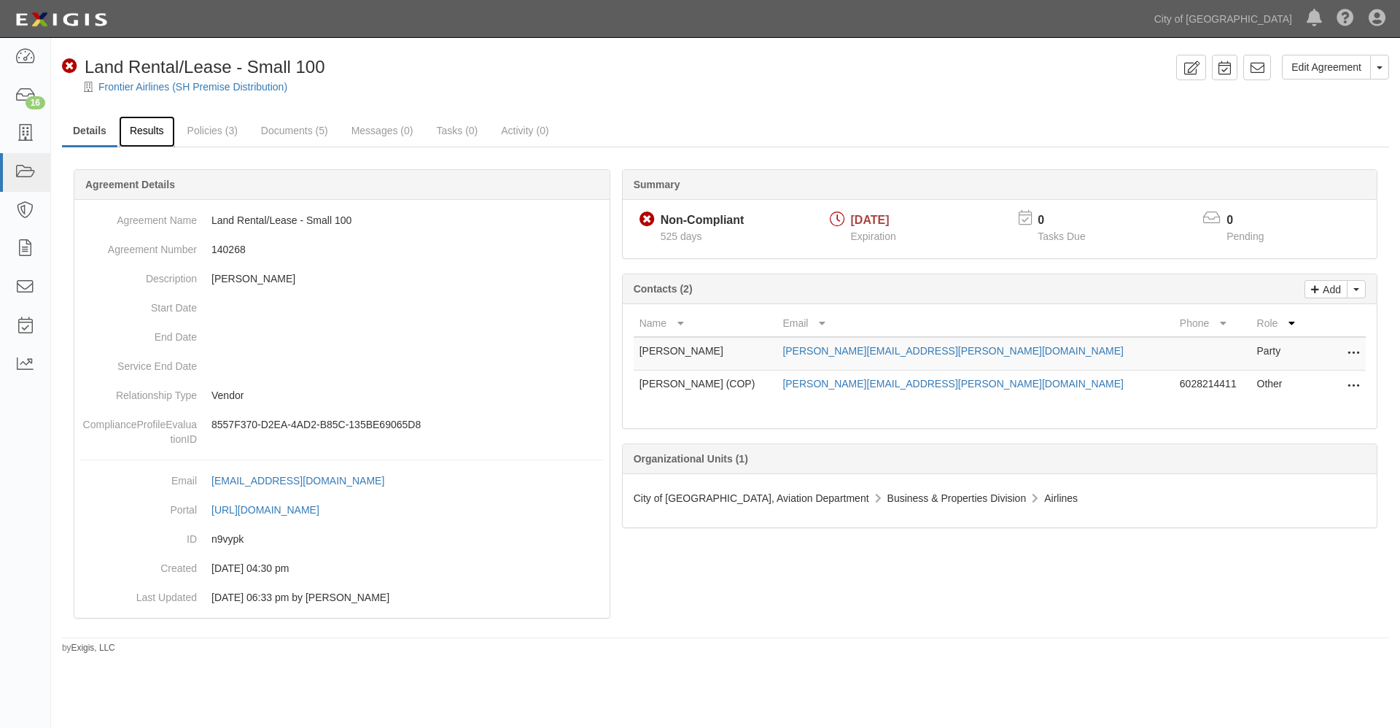
click at [152, 132] on link "Results" at bounding box center [147, 131] width 56 height 31
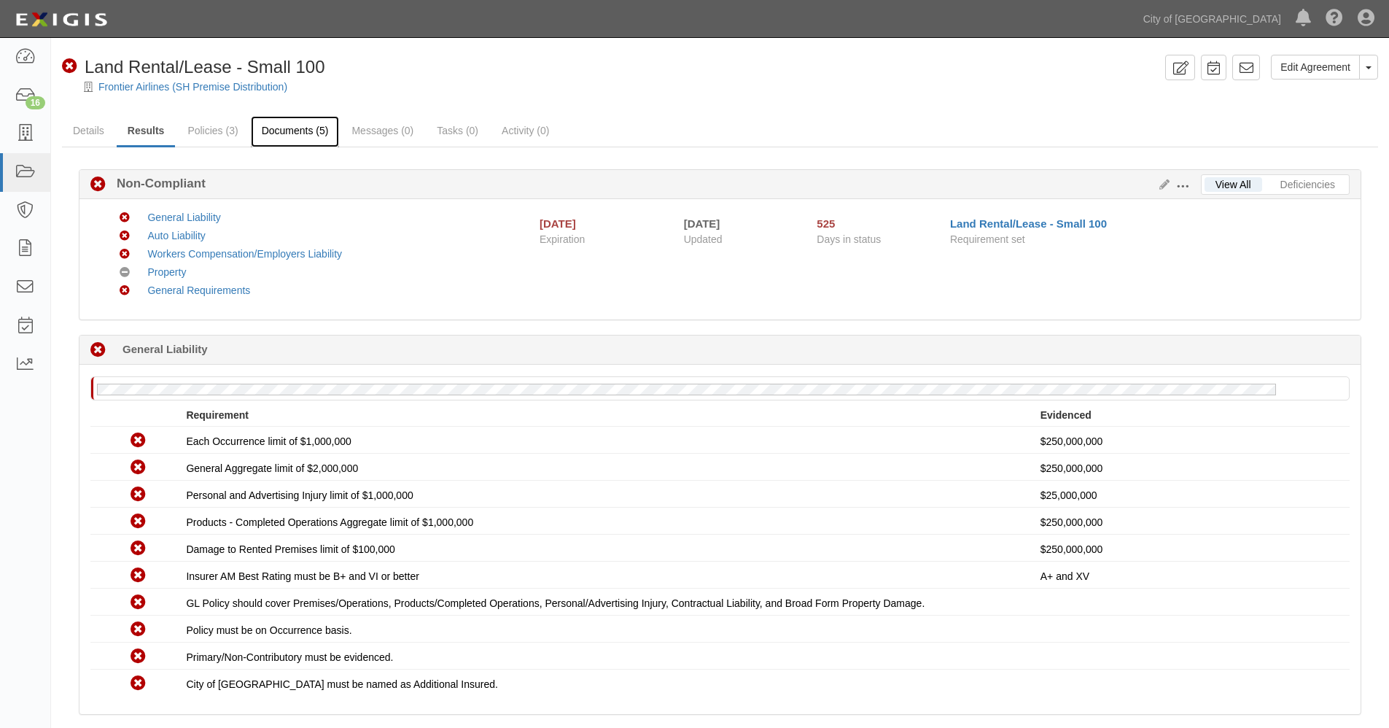
click at [290, 133] on link "Documents (5)" at bounding box center [295, 131] width 89 height 31
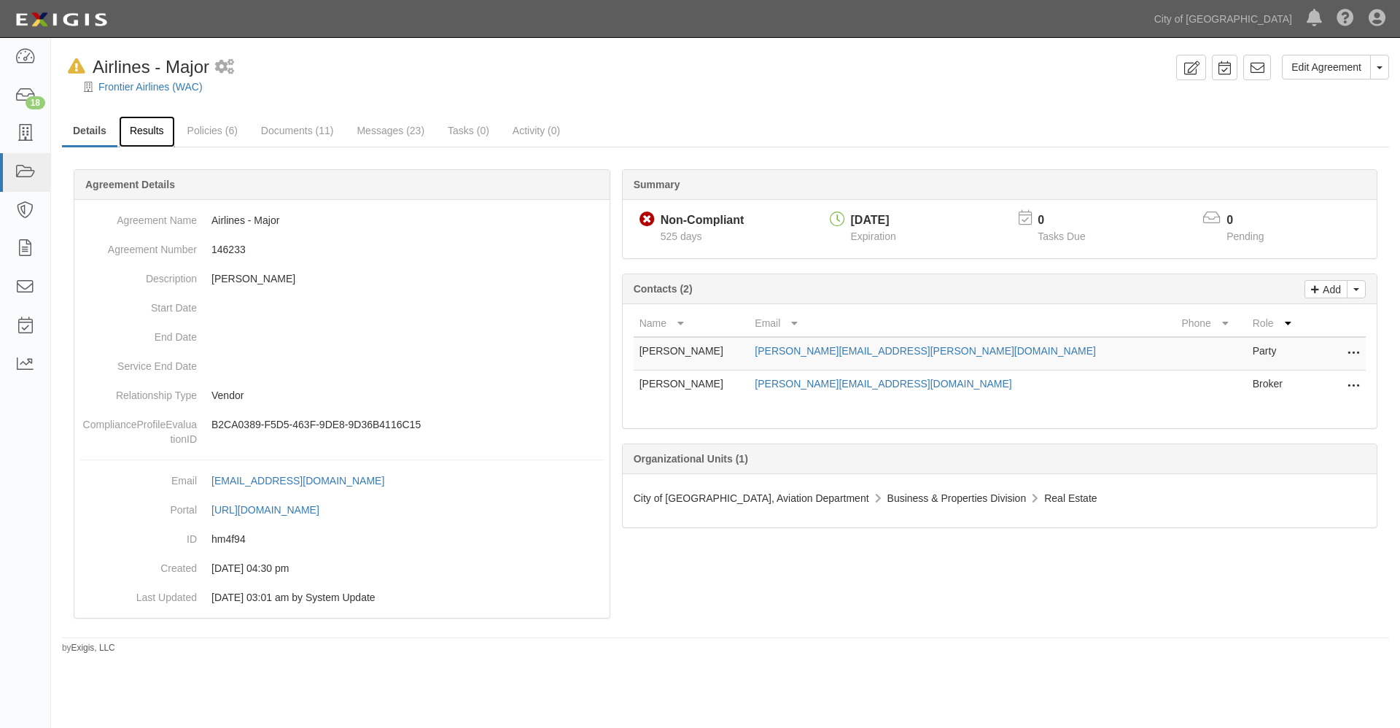
click at [155, 131] on link "Results" at bounding box center [147, 131] width 56 height 31
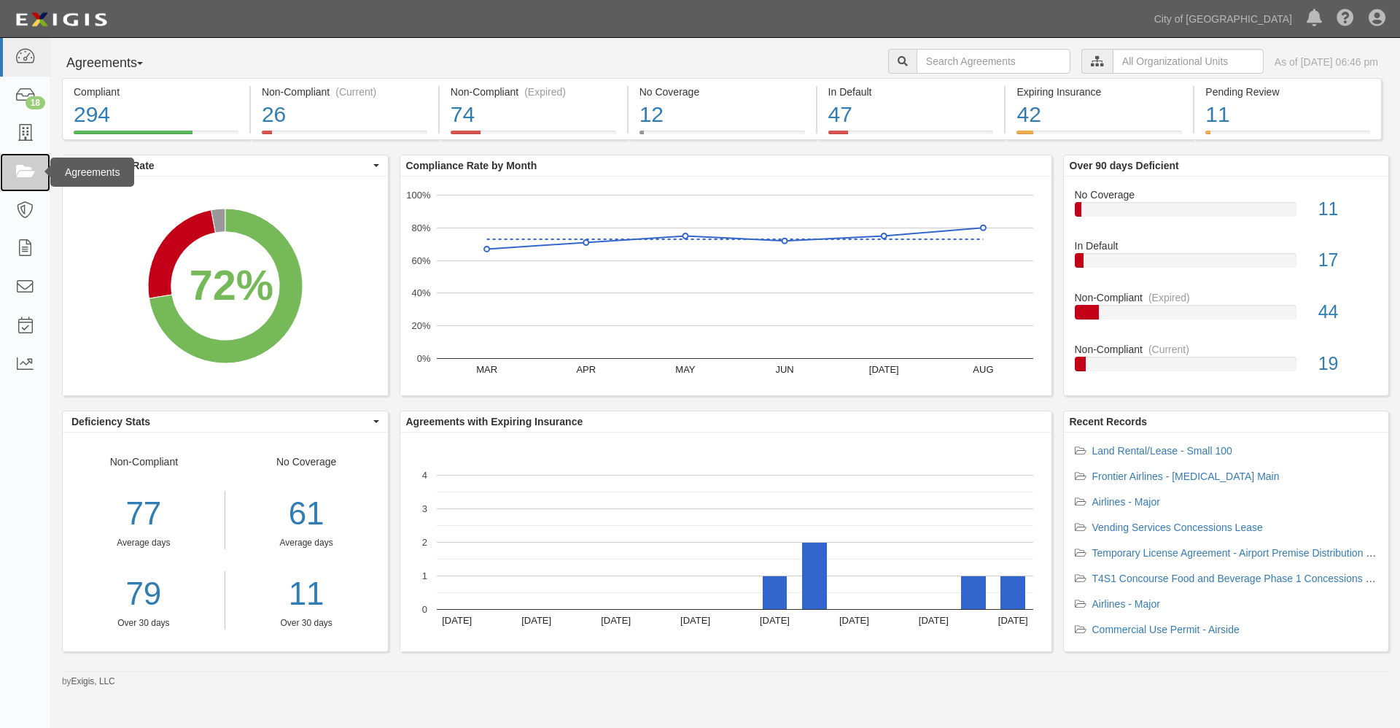
click at [20, 173] on icon at bounding box center [25, 172] width 20 height 17
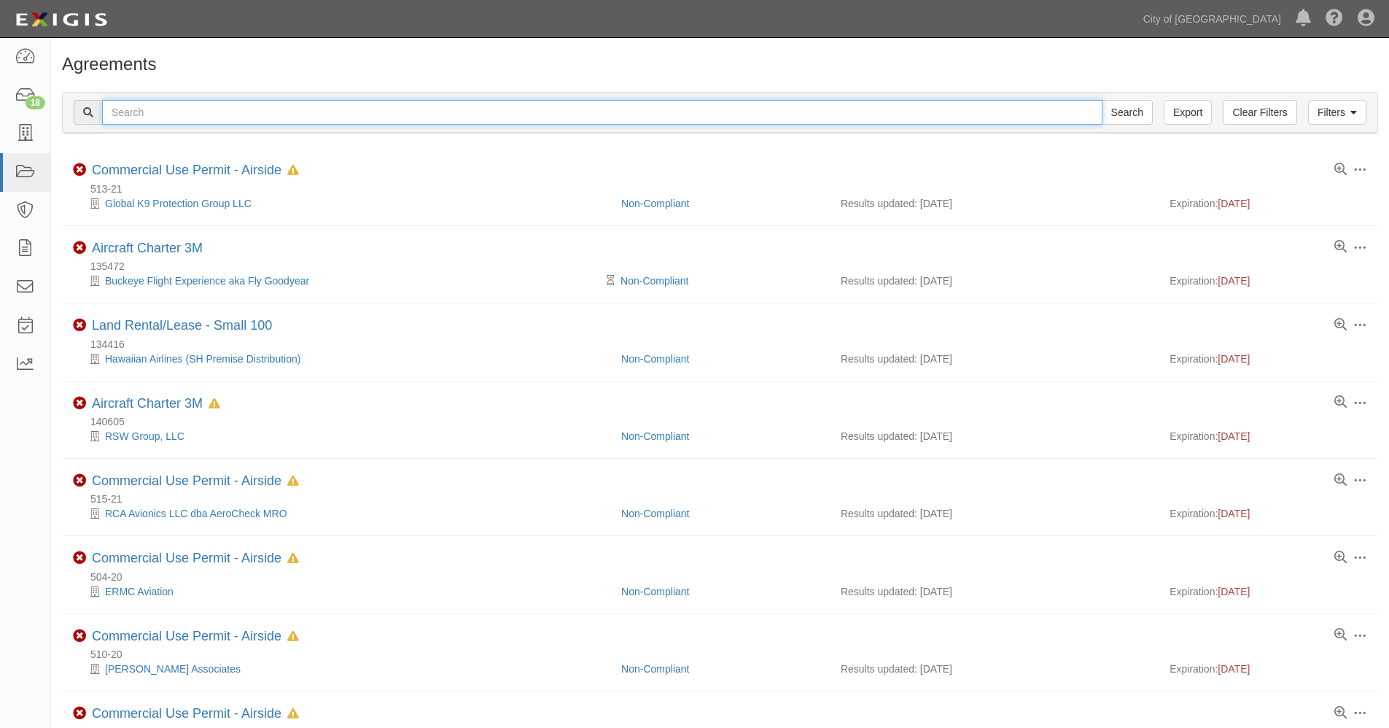
click at [189, 116] on input "text" at bounding box center [602, 112] width 1001 height 25
type input "156191"
click at [1102, 100] on input "Search" at bounding box center [1127, 112] width 51 height 25
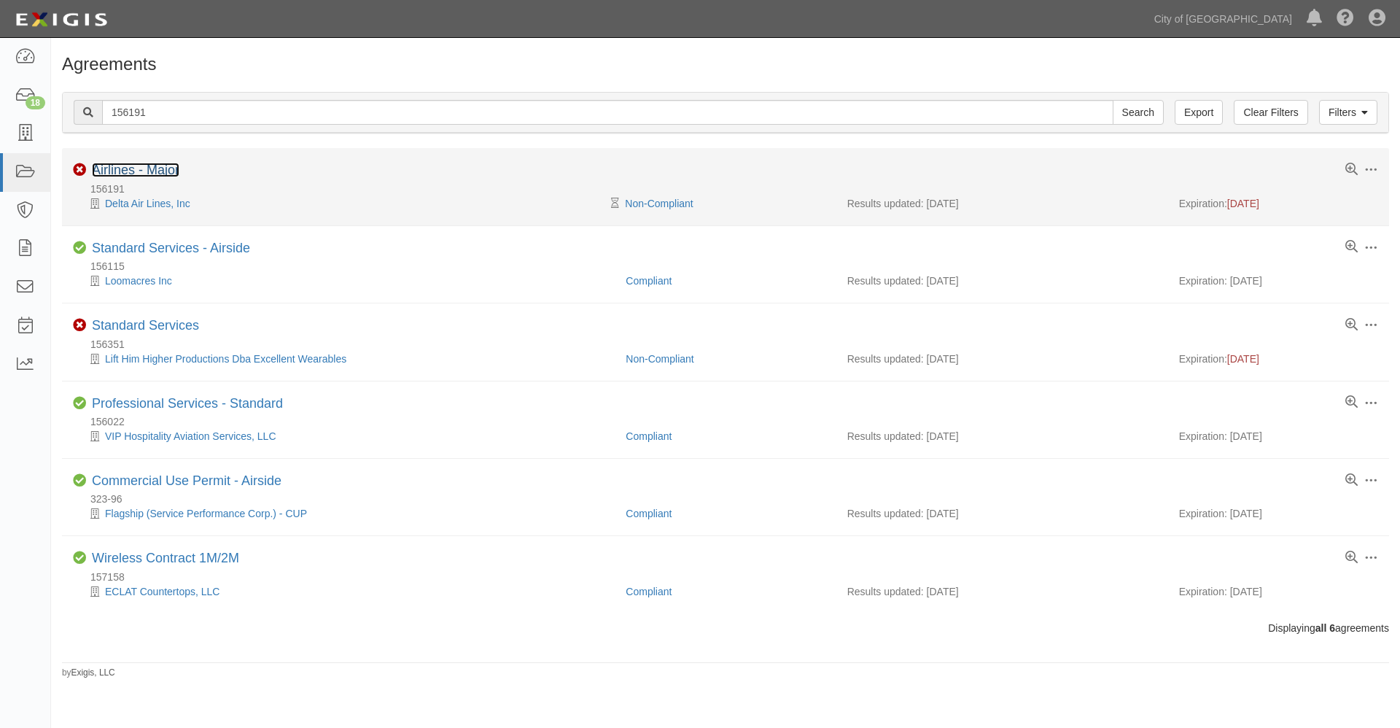
click at [152, 165] on link "Airlines - Major" at bounding box center [136, 170] width 88 height 15
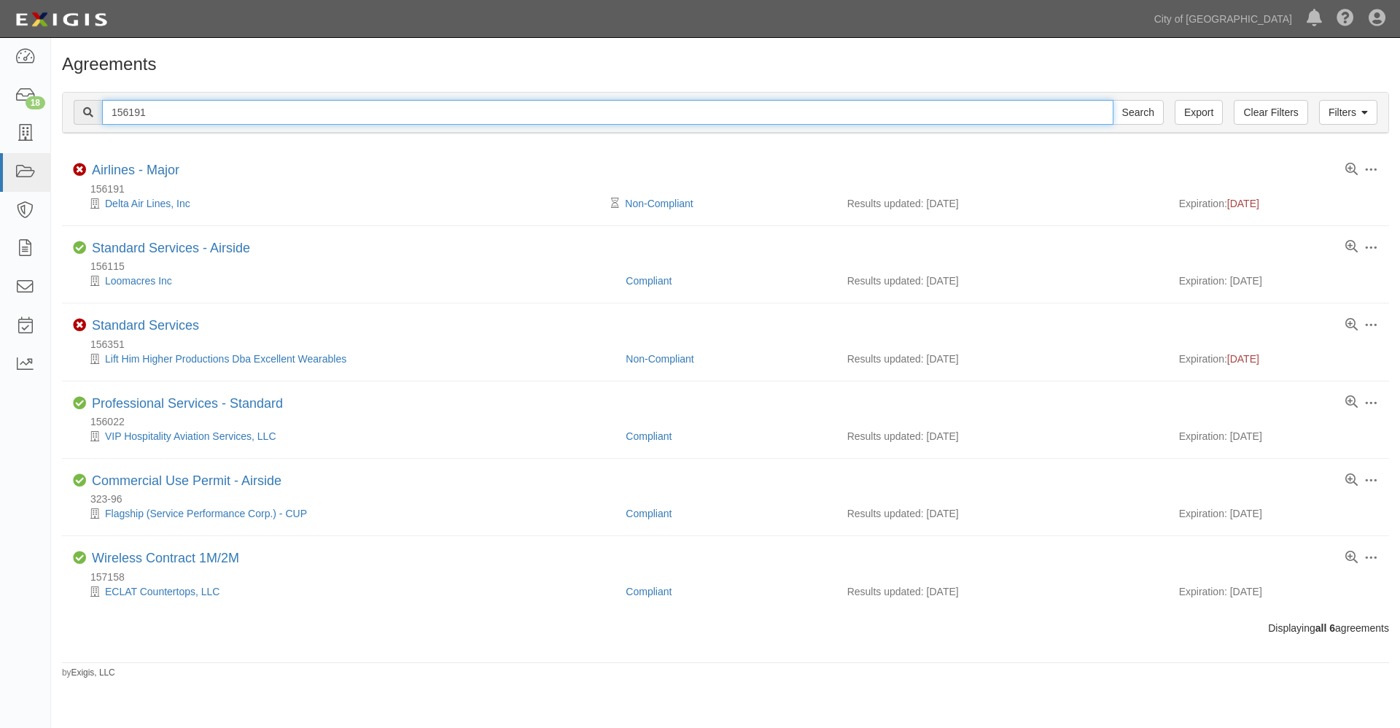
drag, startPoint x: 182, startPoint y: 110, endPoint x: 94, endPoint y: 109, distance: 87.5
click at [94, 109] on div "156191 Search" at bounding box center [619, 112] width 1090 height 25
type input "delta"
click at [1113, 100] on input "Search" at bounding box center [1138, 112] width 51 height 25
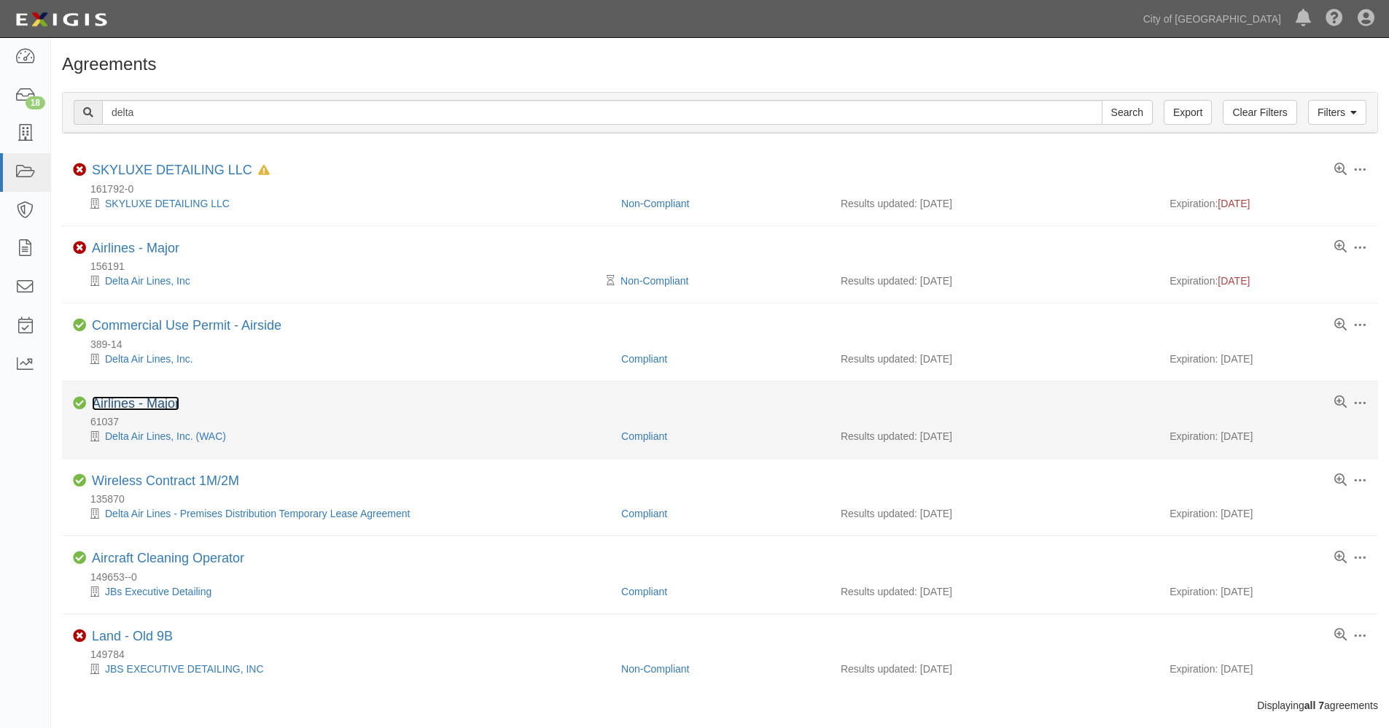
click at [138, 401] on link "Airlines - Major" at bounding box center [136, 403] width 88 height 15
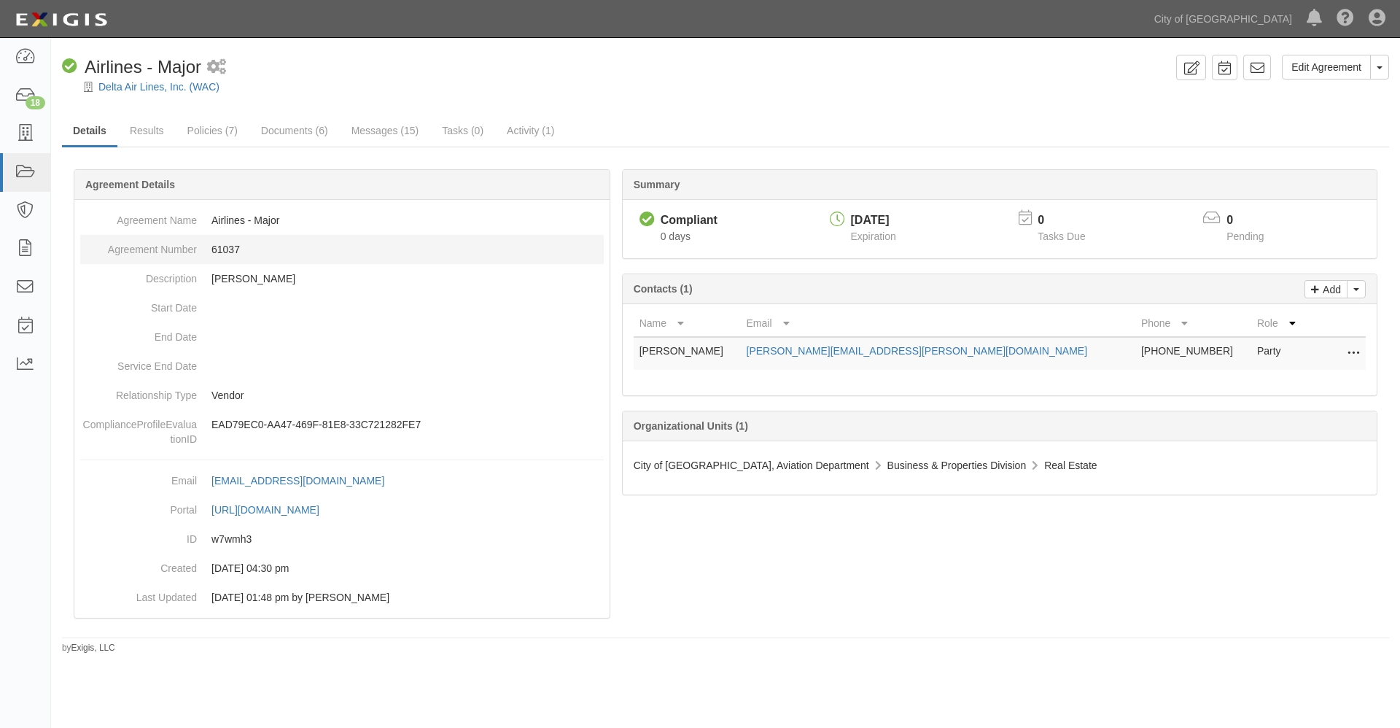
click at [218, 244] on dd "61037" at bounding box center [342, 249] width 524 height 29
copy dd "61037"
click at [28, 170] on icon at bounding box center [25, 172] width 20 height 17
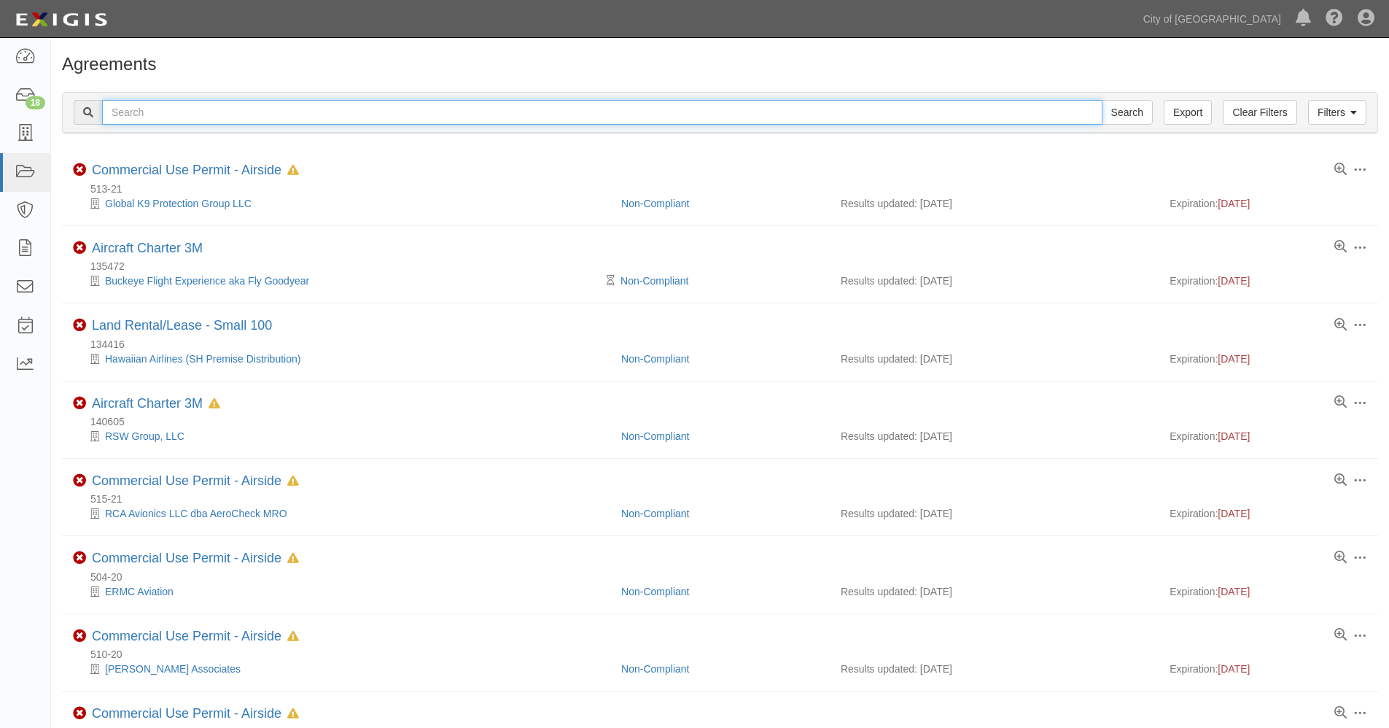
click at [171, 112] on input "text" at bounding box center [602, 112] width 1001 height 25
type input "161675"
click at [1102, 100] on input "Search" at bounding box center [1127, 112] width 51 height 25
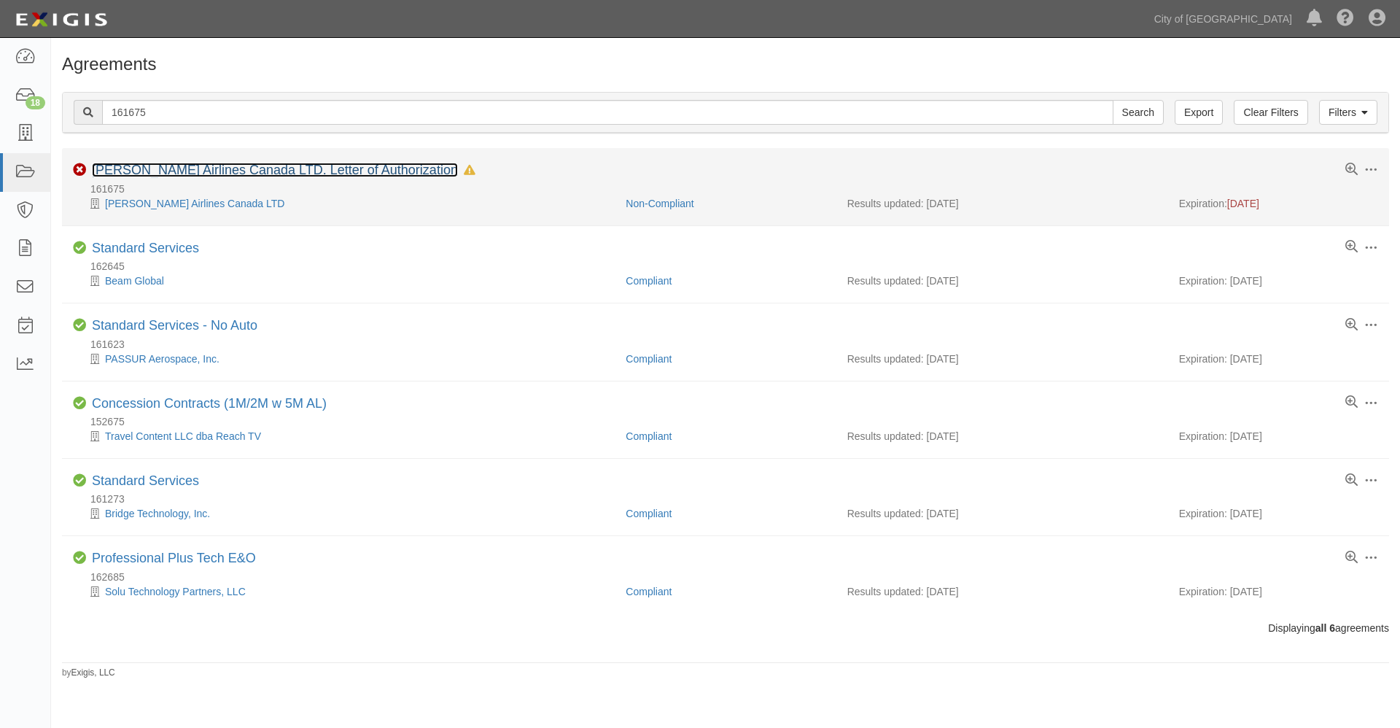
click at [170, 168] on link "Porter Airlines Canada LTD. Letter of Authorization" at bounding box center [275, 170] width 366 height 15
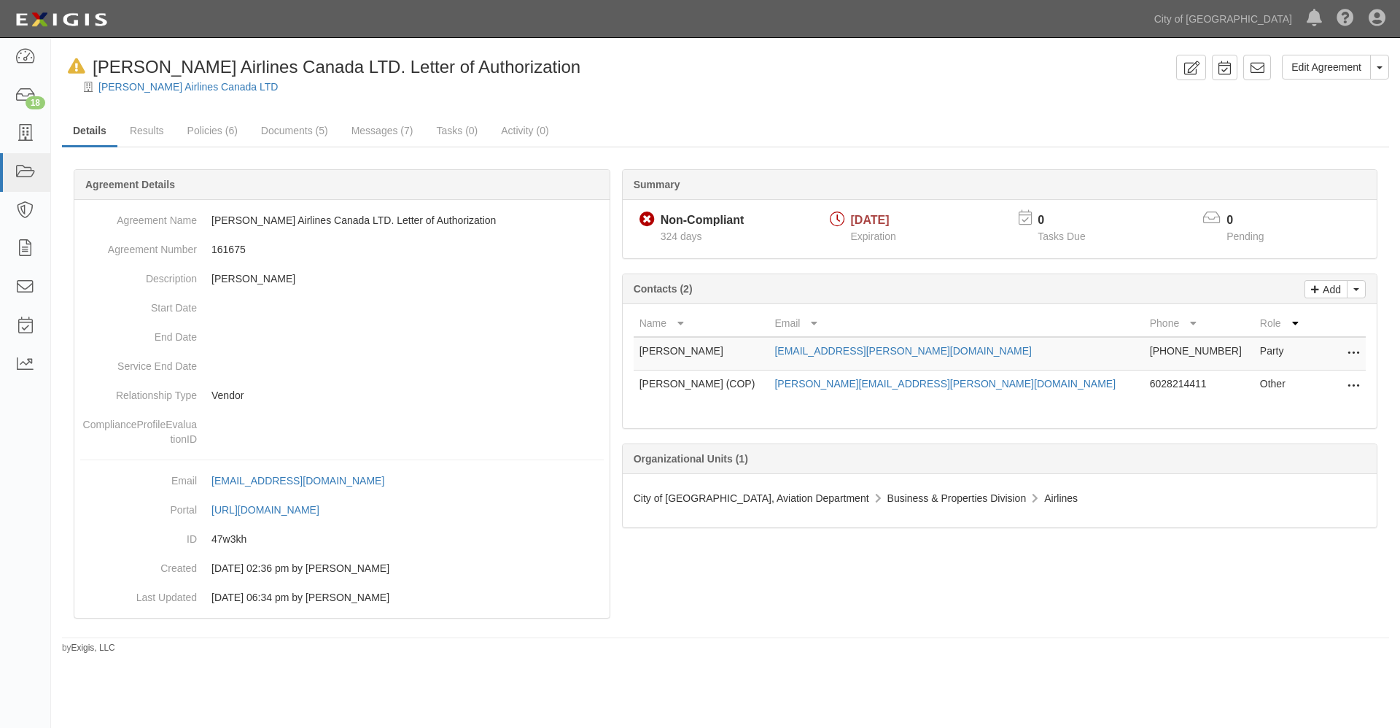
click at [1354, 352] on icon at bounding box center [1354, 353] width 12 height 19
click at [1260, 373] on link "Remove from agreement" at bounding box center [1288, 375] width 142 height 26
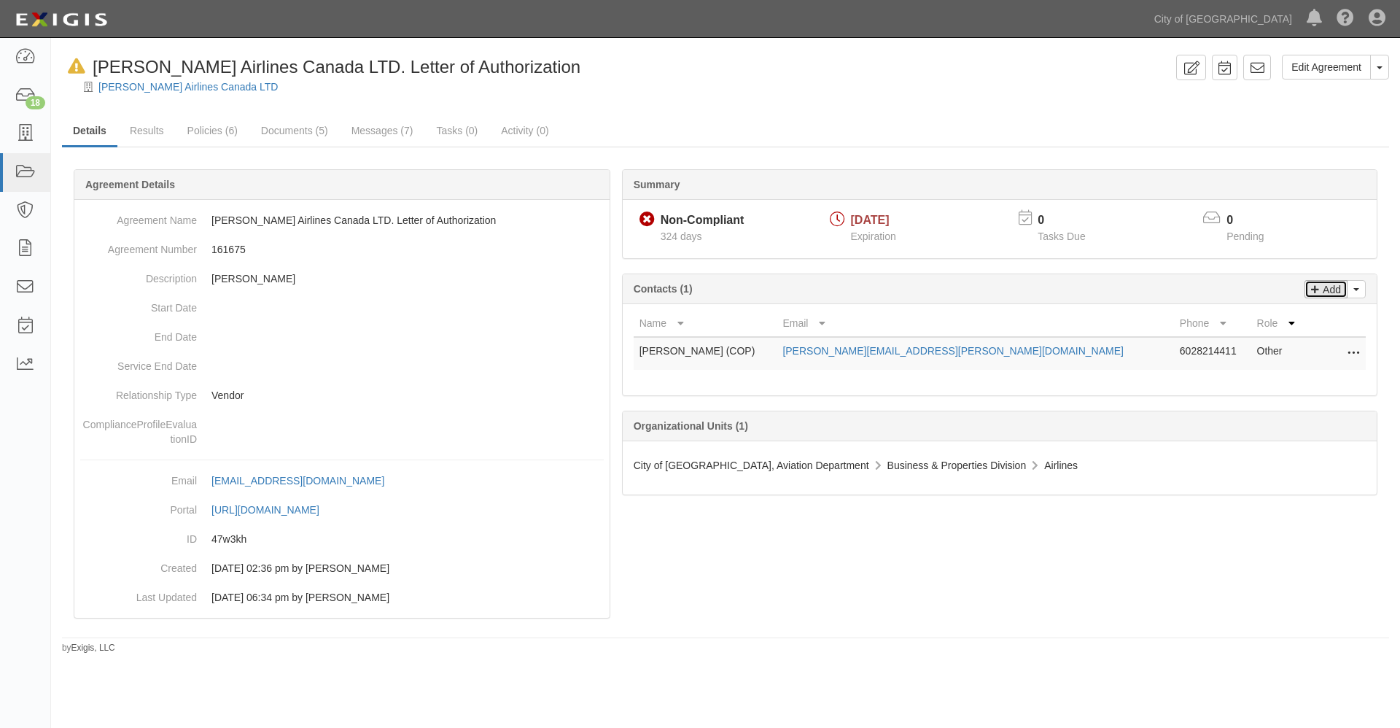
click at [1333, 288] on p "Add" at bounding box center [1330, 289] width 22 height 17
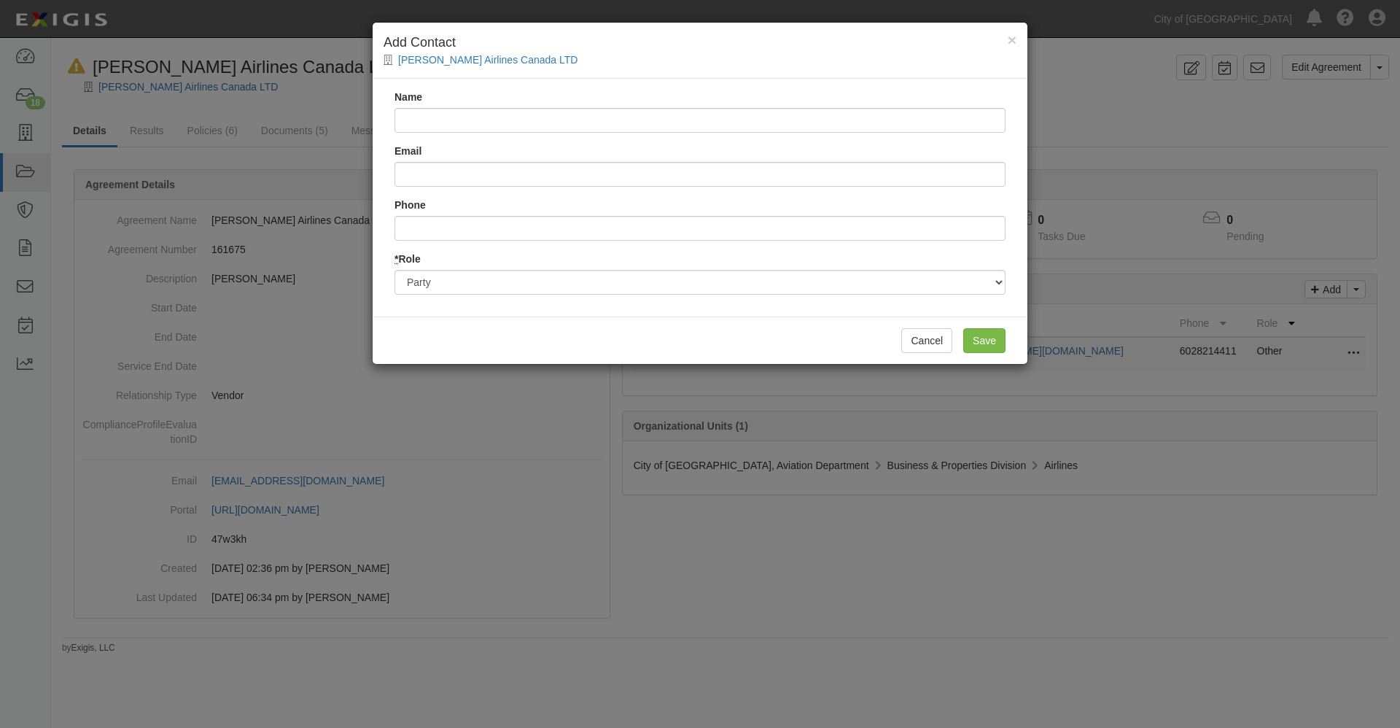
click at [466, 120] on input "Name" at bounding box center [700, 120] width 611 height 25
drag, startPoint x: 515, startPoint y: 120, endPoint x: 654, endPoint y: 116, distance: 139.4
click at [654, 116] on input "[PERSON_NAME] <[PERSON_NAME][EMAIL_ADDRESS][PERSON_NAME][DOMAIN_NAME]>" at bounding box center [700, 120] width 611 height 25
drag, startPoint x: 505, startPoint y: 120, endPoint x: 702, endPoint y: 117, distance: 196.9
click at [702, 117] on input "[PERSON_NAME] <[PERSON_NAME][EMAIL_ADDRESS][PERSON_NAME][DOMAIN_NAME]>" at bounding box center [700, 120] width 611 height 25
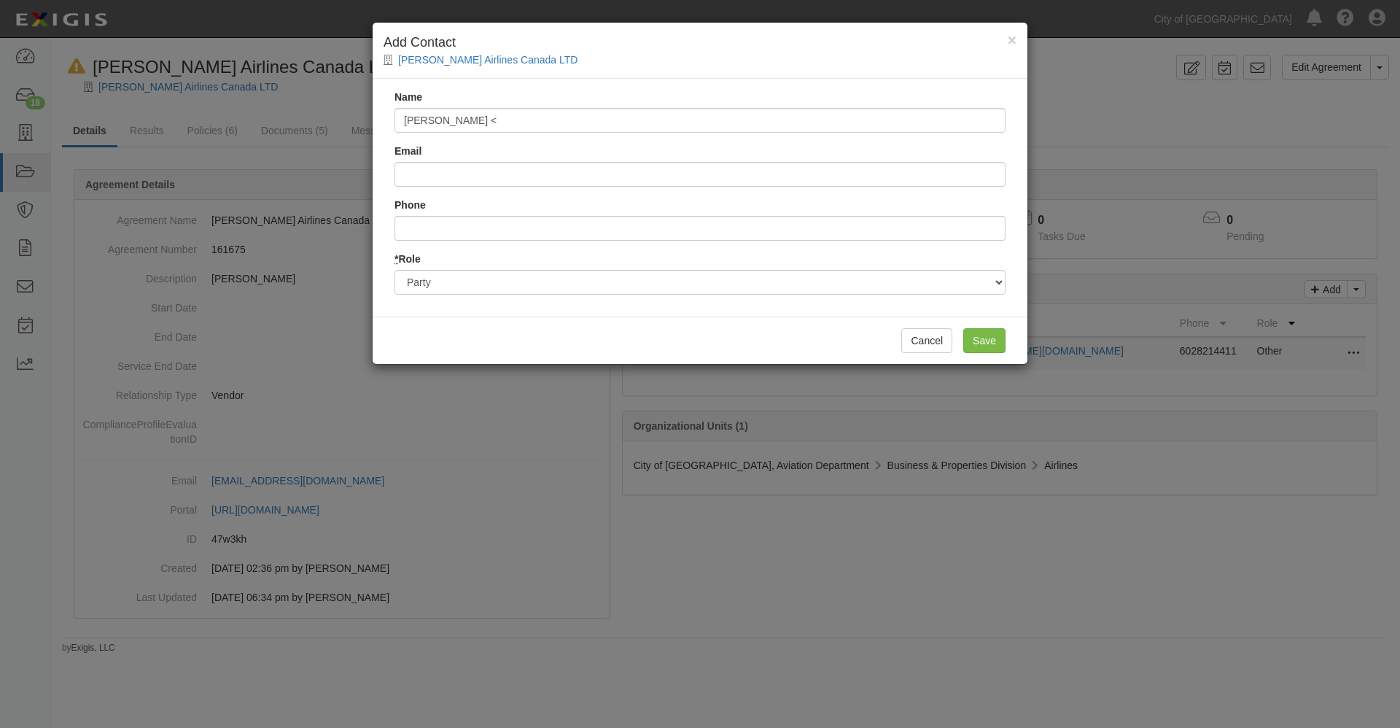
type input "[PERSON_NAME] <"
click at [462, 168] on input "Email" at bounding box center [700, 174] width 611 height 25
paste input "[PERSON_NAME][EMAIL_ADDRESS][PERSON_NAME][DOMAIN_NAME]>"
type input "[PERSON_NAME][EMAIL_ADDRESS][PERSON_NAME][DOMAIN_NAME]"
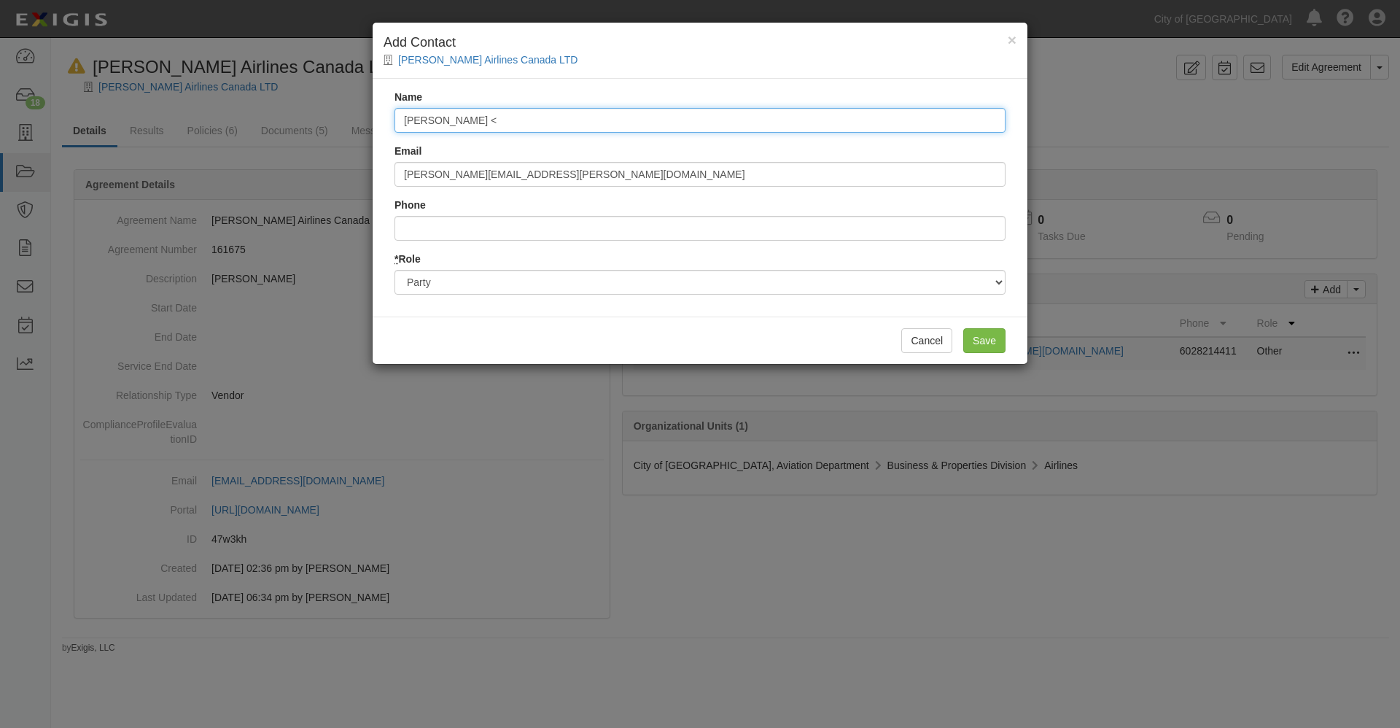
click at [549, 121] on input "[PERSON_NAME] <" at bounding box center [700, 120] width 611 height 25
type input "[PERSON_NAME]"
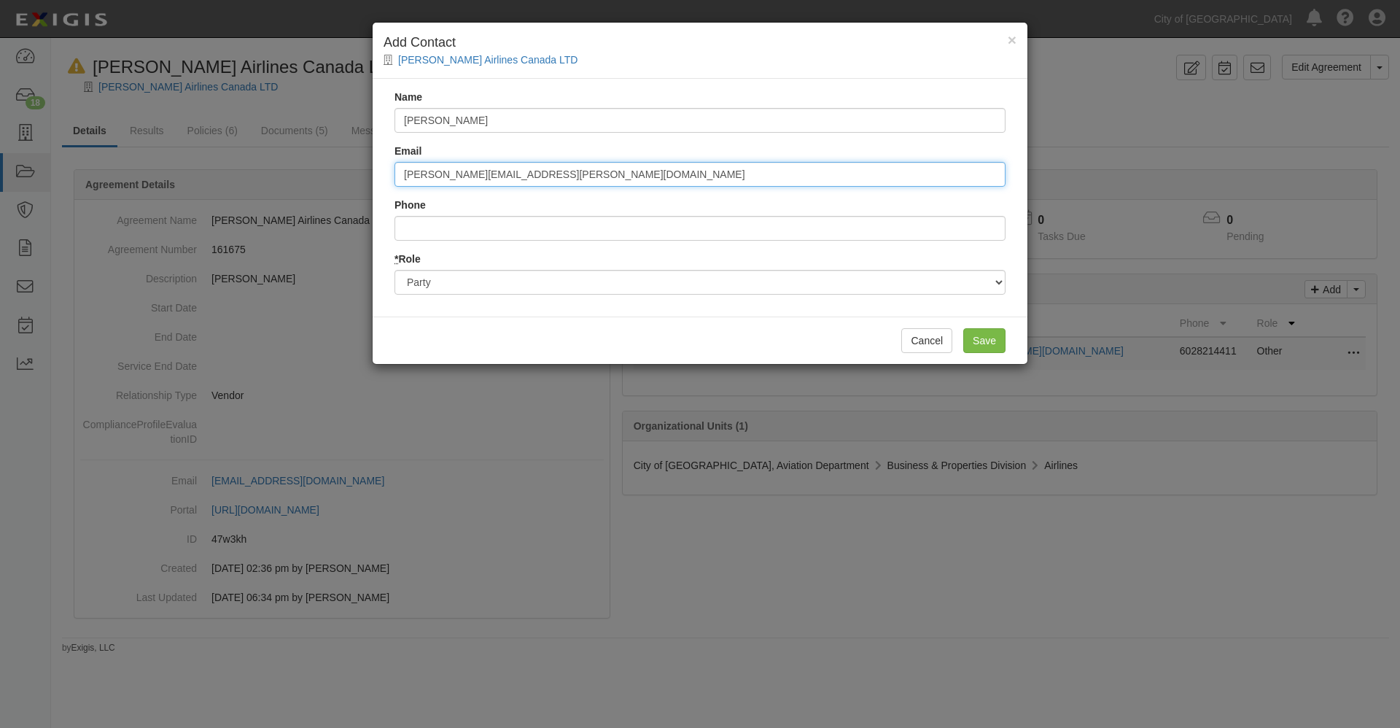
click at [564, 168] on input "[PERSON_NAME][EMAIL_ADDRESS][PERSON_NAME][DOMAIN_NAME]" at bounding box center [700, 174] width 611 height 25
type input "[PERSON_NAME][EMAIL_ADDRESS][PERSON_NAME][PERSON_NAME][DOMAIN_NAME]"
click at [985, 338] on input "Save" at bounding box center [984, 340] width 42 height 25
